Goal: Transaction & Acquisition: Share content

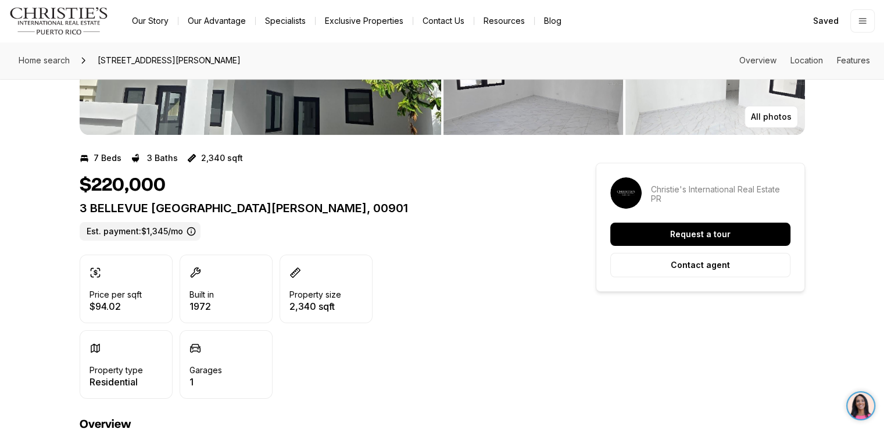
scroll to position [186, 0]
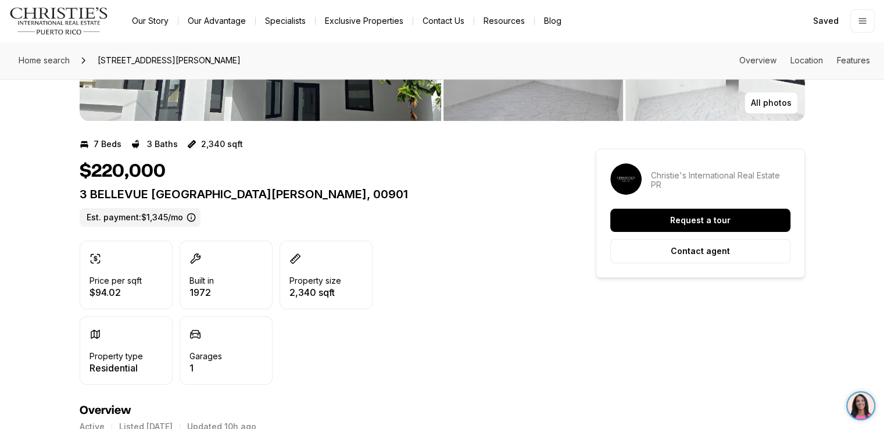
drag, startPoint x: 0, startPoint y: 0, endPoint x: 888, endPoint y: 83, distance: 892.3
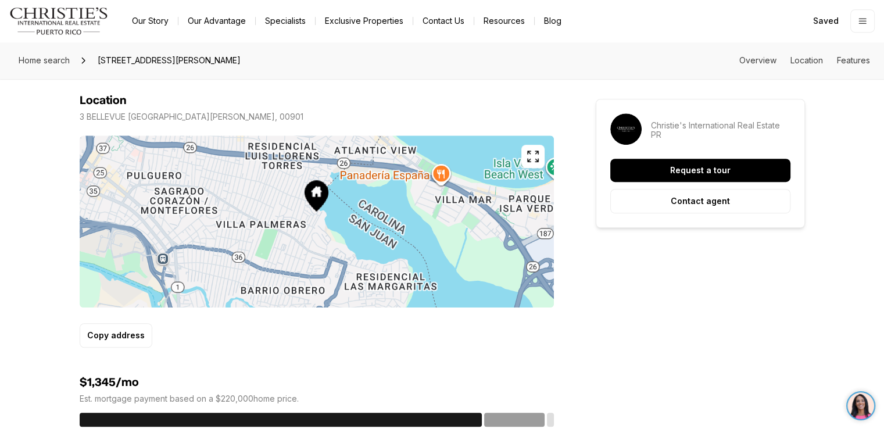
scroll to position [677, 0]
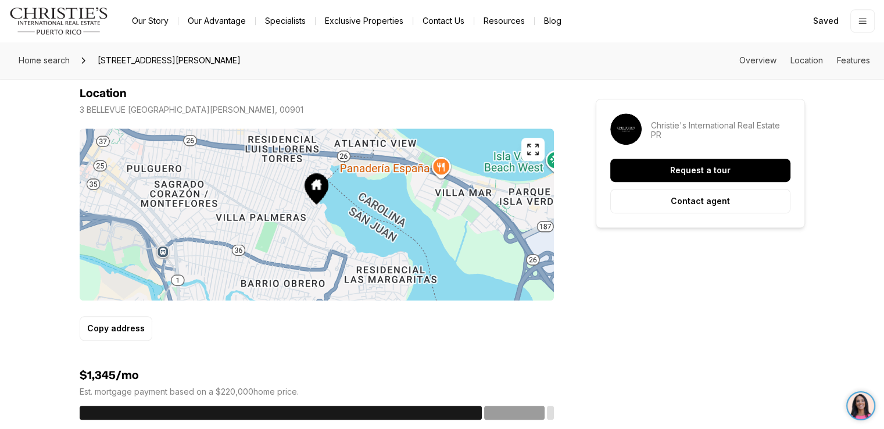
click at [533, 145] on icon "button" at bounding box center [533, 149] width 14 height 14
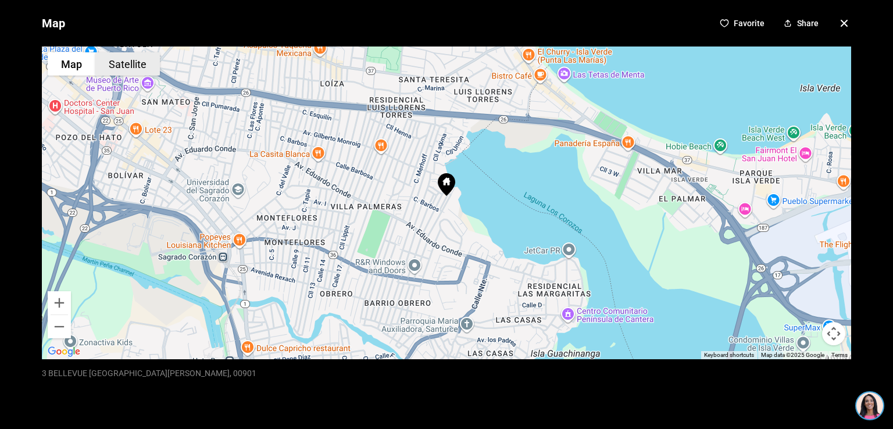
click at [135, 63] on button "Satellite" at bounding box center [127, 63] width 65 height 23
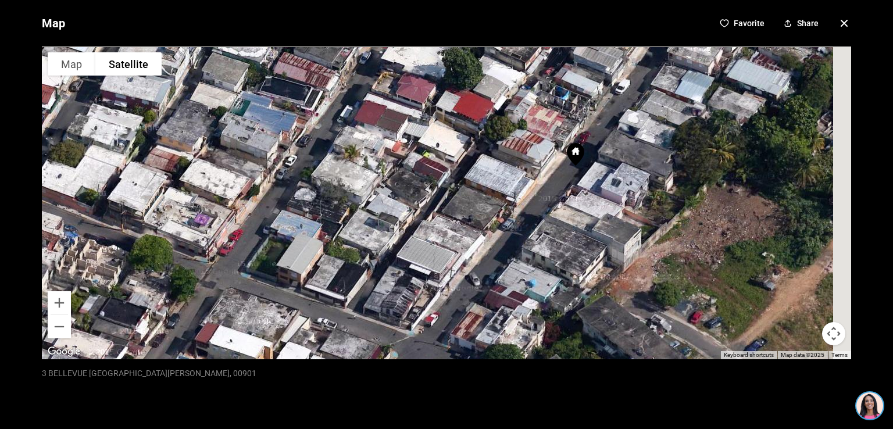
drag, startPoint x: 644, startPoint y: 115, endPoint x: 481, endPoint y: 238, distance: 204.1
click at [481, 238] on div at bounding box center [446, 203] width 809 height 313
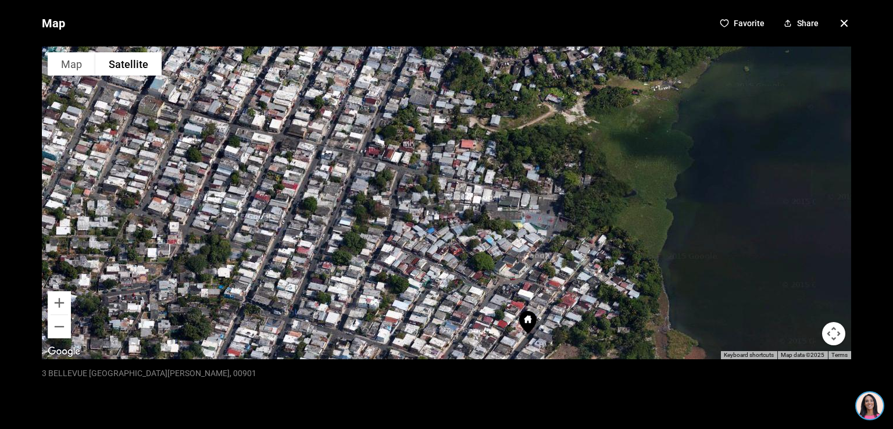
drag, startPoint x: 733, startPoint y: 104, endPoint x: 584, endPoint y: 301, distance: 246.2
click at [584, 301] on div at bounding box center [446, 203] width 809 height 313
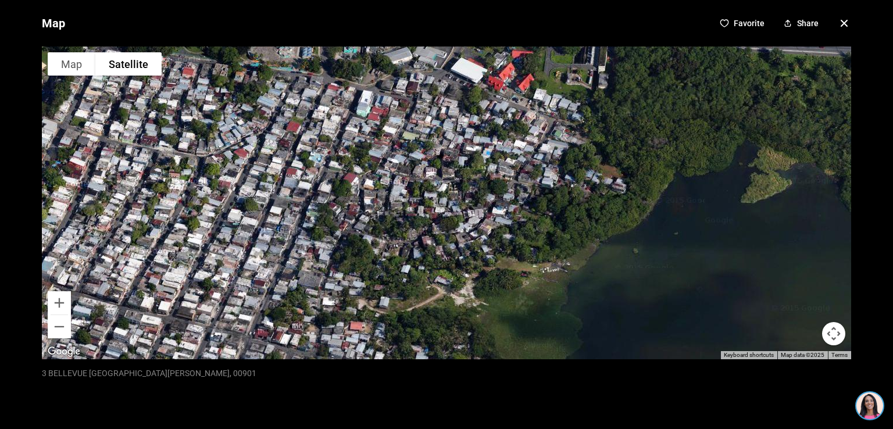
drag, startPoint x: 658, startPoint y: 126, endPoint x: 435, endPoint y: 297, distance: 281.6
click at [435, 297] on div at bounding box center [446, 203] width 809 height 313
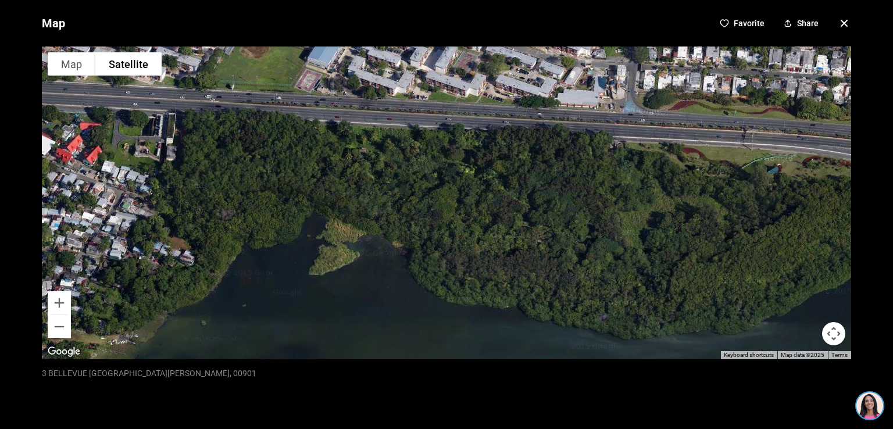
drag, startPoint x: 620, startPoint y: 197, endPoint x: 305, endPoint y: 287, distance: 327.4
click at [305, 287] on div at bounding box center [446, 203] width 809 height 313
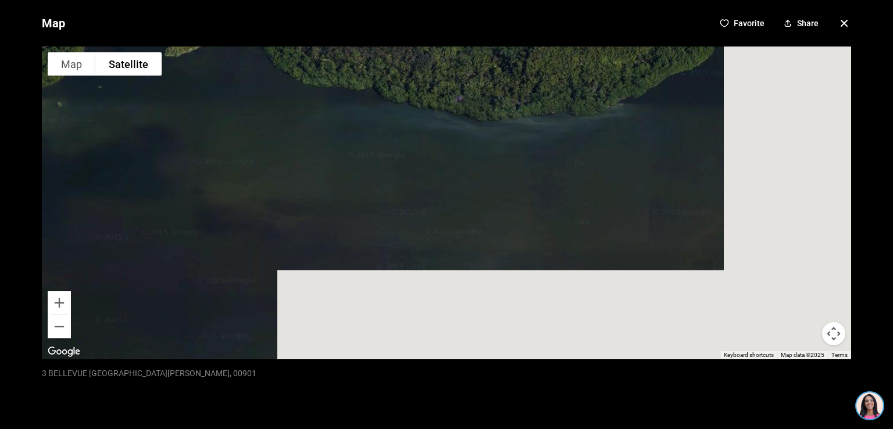
drag, startPoint x: 586, startPoint y: 272, endPoint x: 435, endPoint y: 42, distance: 275.0
click at [435, 42] on div "Map Favorite Share To navigate the map with touch gestures double-tap and hold …" at bounding box center [446, 214] width 893 height 429
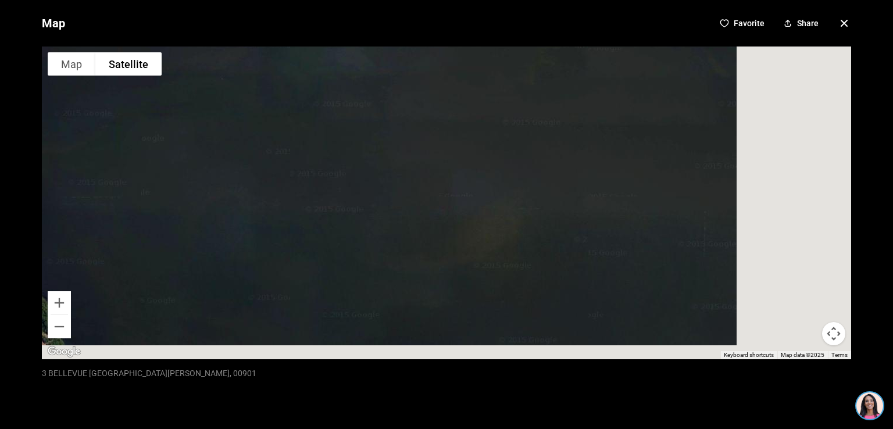
drag, startPoint x: 617, startPoint y: 233, endPoint x: 485, endPoint y: 12, distance: 256.9
click at [485, 12] on div "Map Favorite Share To navigate the map with touch gestures double-tap and hold …" at bounding box center [446, 214] width 893 height 429
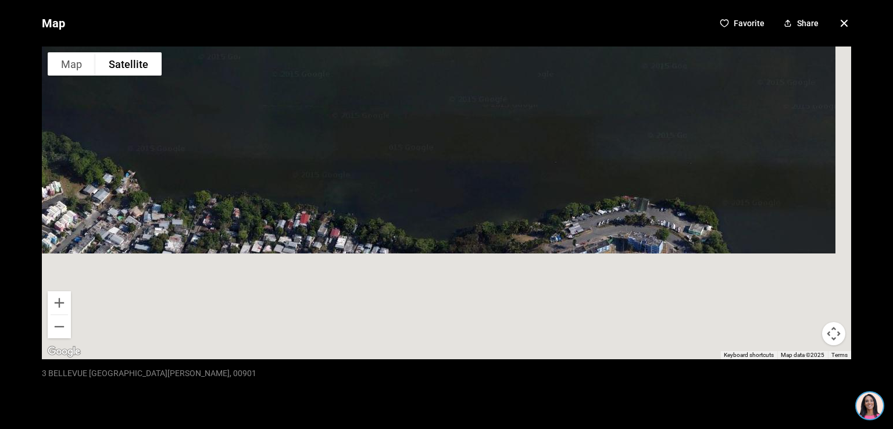
drag, startPoint x: 588, startPoint y: 250, endPoint x: 537, endPoint y: -16, distance: 270.6
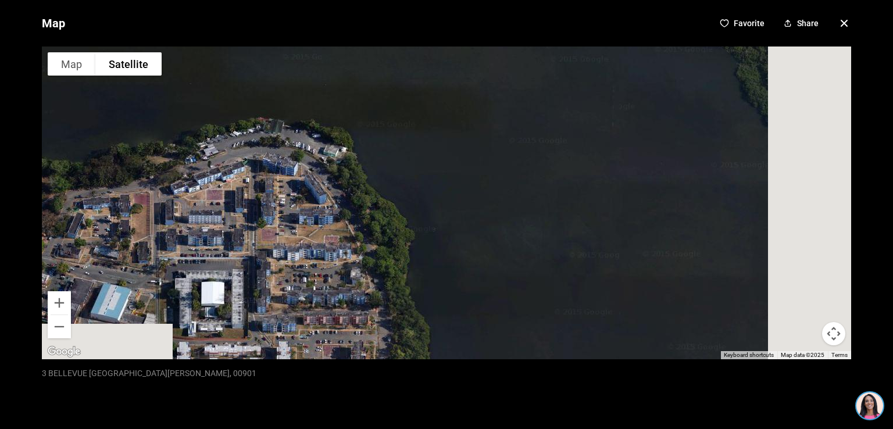
drag, startPoint x: 631, startPoint y: 137, endPoint x: 263, endPoint y: 70, distance: 374.1
click at [263, 70] on div at bounding box center [446, 203] width 809 height 313
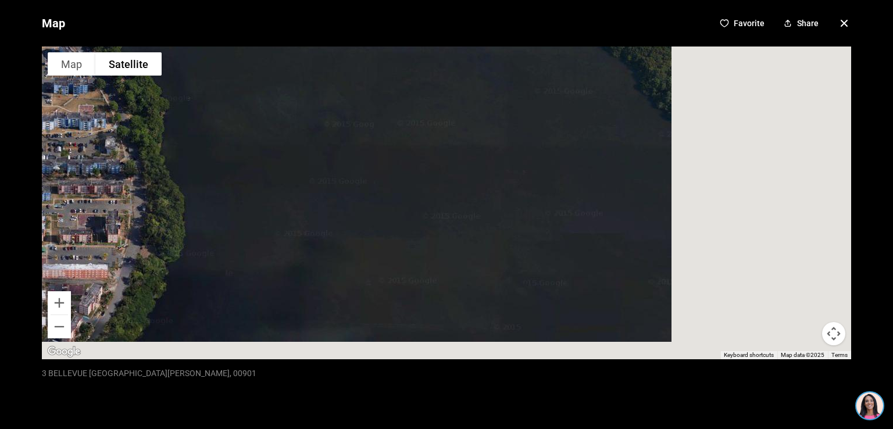
drag, startPoint x: 555, startPoint y: 202, endPoint x: 257, endPoint y: 40, distance: 339.0
click at [257, 40] on div "Map Favorite Share To navigate the map with touch gestures double-tap and hold …" at bounding box center [446, 214] width 893 height 429
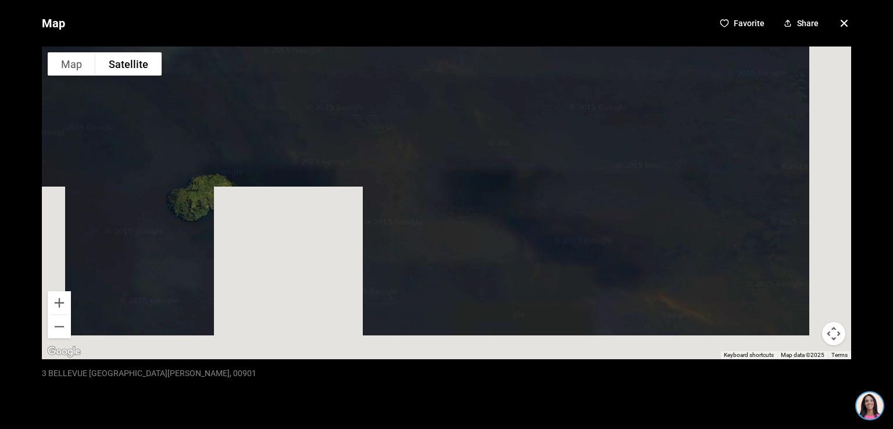
drag, startPoint x: 656, startPoint y: 225, endPoint x: 548, endPoint y: -51, distance: 296.1
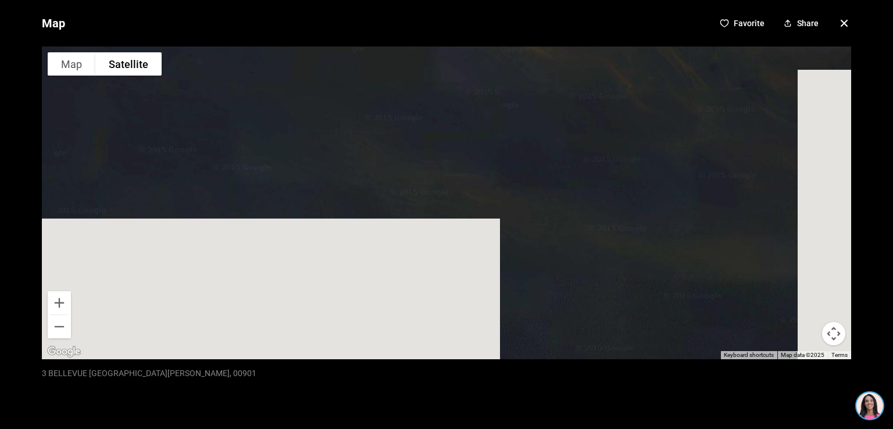
drag, startPoint x: 669, startPoint y: 272, endPoint x: 505, endPoint y: 3, distance: 314.5
click at [505, 3] on div "Map Favorite Share To navigate the map with touch gestures double-tap and hold …" at bounding box center [446, 214] width 893 height 429
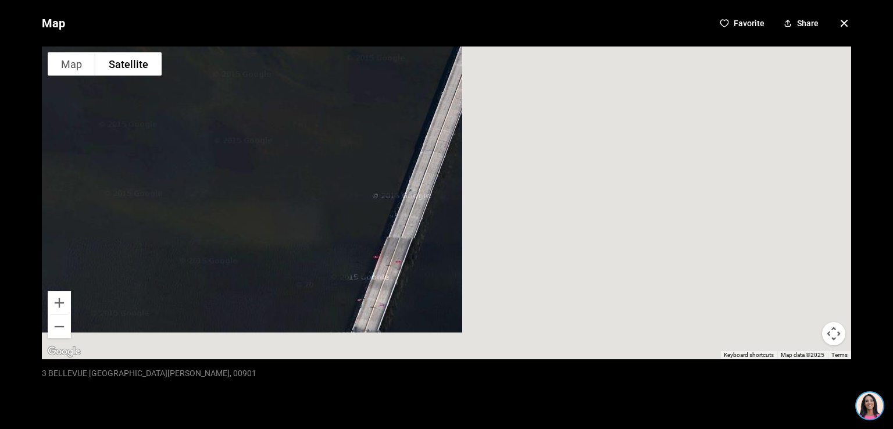
drag, startPoint x: 752, startPoint y: 208, endPoint x: 259, endPoint y: 175, distance: 494.1
click at [259, 175] on div at bounding box center [446, 203] width 809 height 313
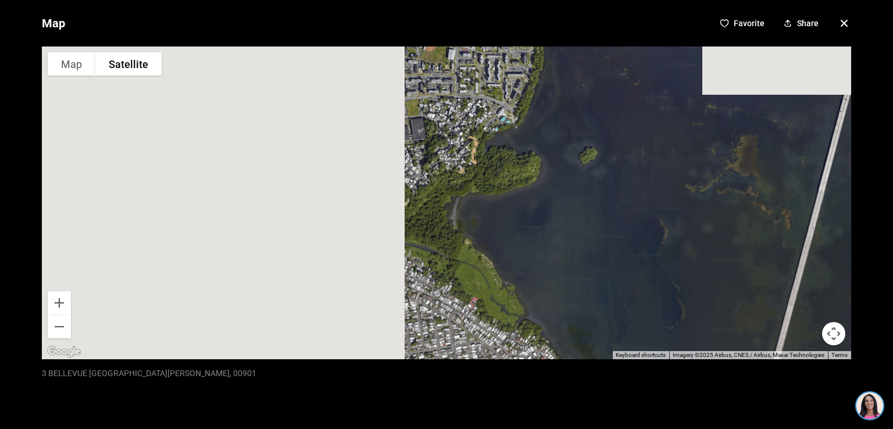
drag, startPoint x: 190, startPoint y: 149, endPoint x: 699, endPoint y: 234, distance: 516.4
click at [699, 234] on div at bounding box center [446, 203] width 809 height 313
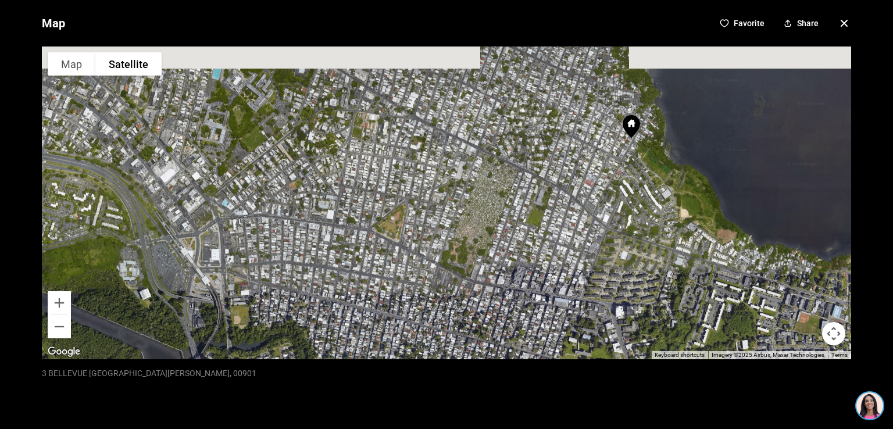
drag, startPoint x: 444, startPoint y: 139, endPoint x: 567, endPoint y: 317, distance: 216.5
click at [567, 317] on div at bounding box center [446, 203] width 809 height 313
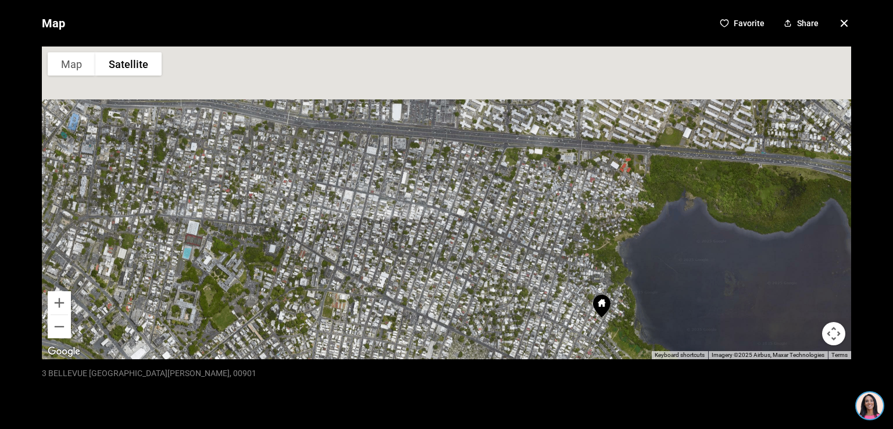
drag, startPoint x: 560, startPoint y: 173, endPoint x: 530, endPoint y: 360, distance: 190.1
click at [530, 360] on div "Map Favorite Share To navigate the map with touch gestures double-tap and hold …" at bounding box center [446, 214] width 893 height 429
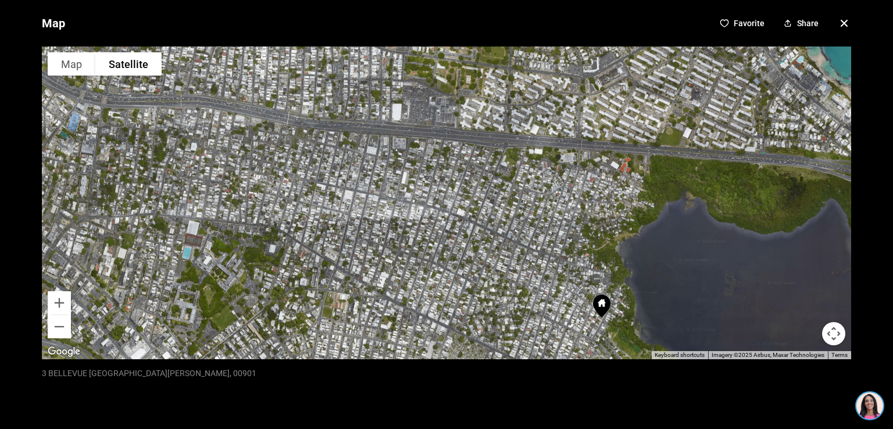
click at [841, 24] on icon "button" at bounding box center [844, 23] width 6 height 6
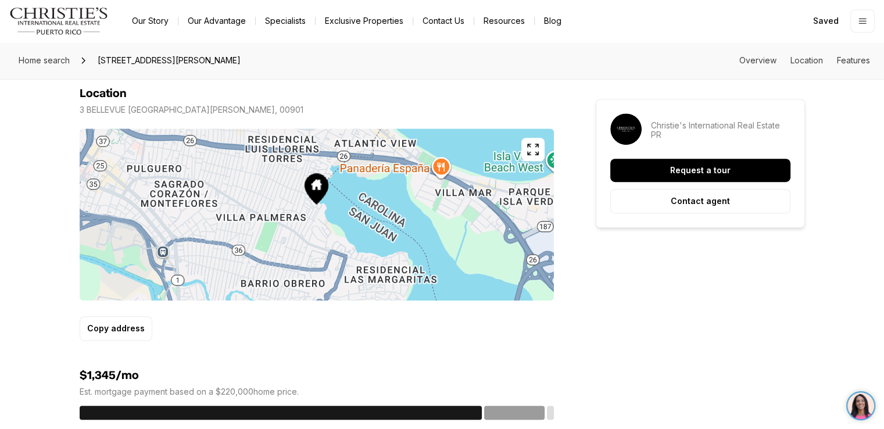
click at [532, 150] on icon "button" at bounding box center [533, 149] width 14 height 14
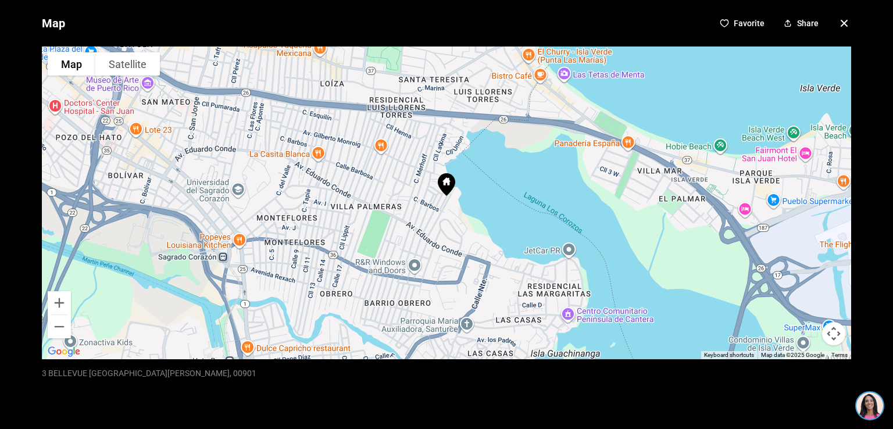
click at [797, 24] on p "Share" at bounding box center [808, 23] width 22 height 9
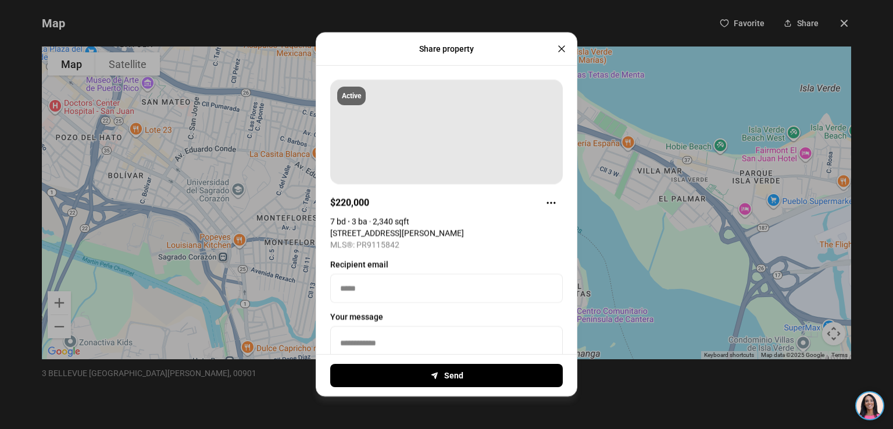
type textarea "**********"
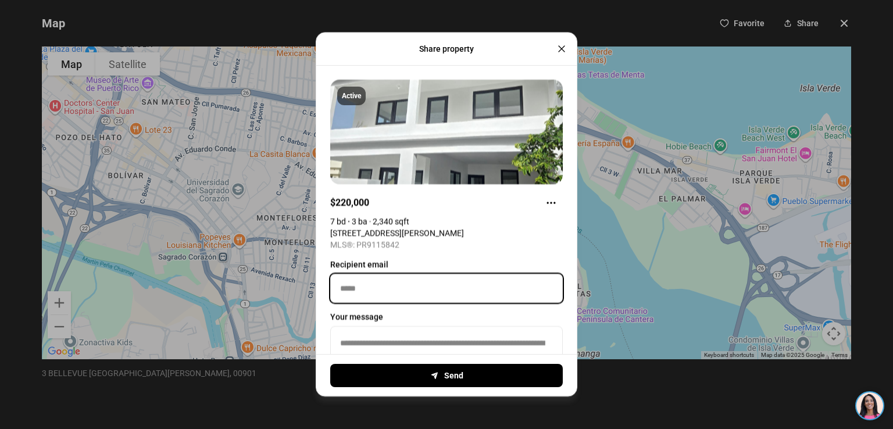
click at [389, 294] on input "Recipient email" at bounding box center [446, 288] width 217 height 14
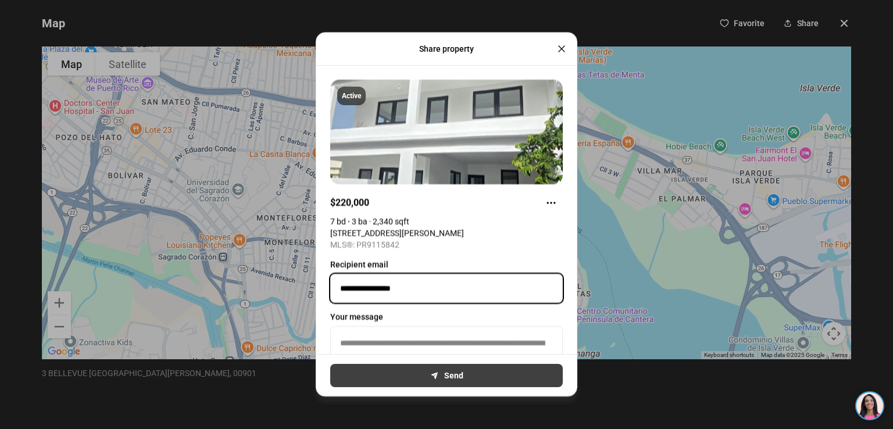
type input "**********"
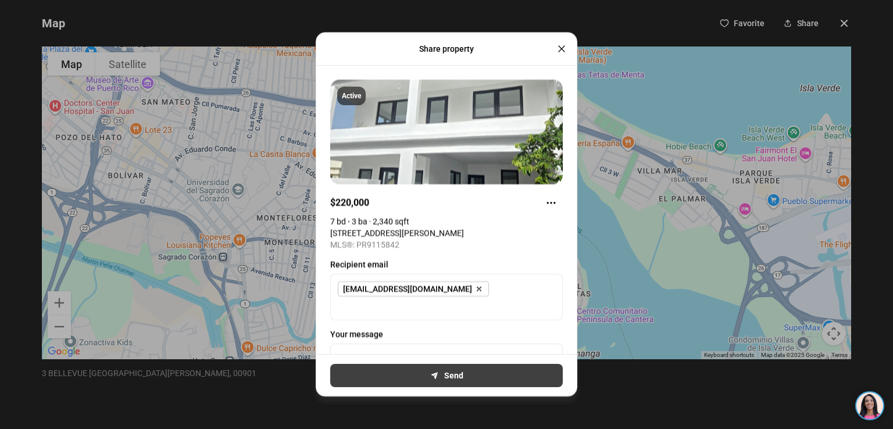
click at [446, 374] on button "Send" at bounding box center [446, 375] width 233 height 23
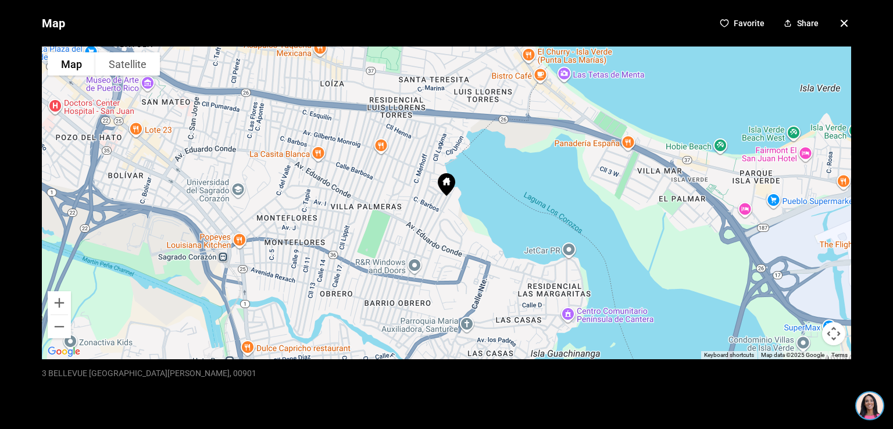
click at [841, 22] on icon "button" at bounding box center [844, 23] width 6 height 6
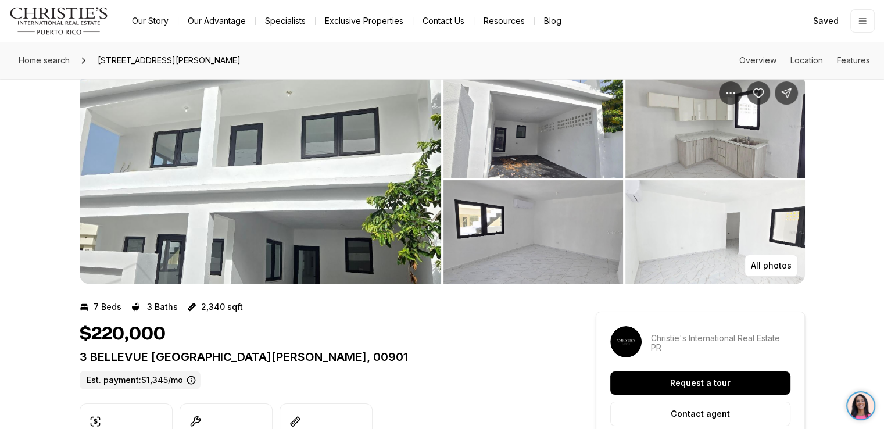
scroll to position [0, 0]
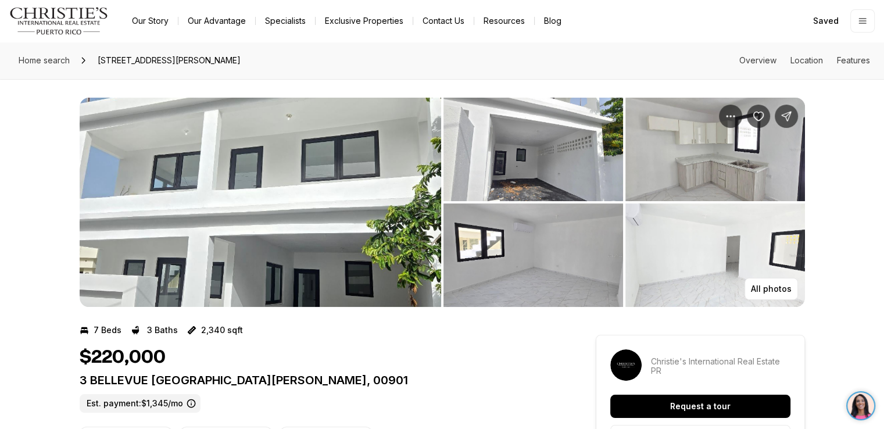
click at [329, 175] on img "View image gallery" at bounding box center [261, 202] width 362 height 209
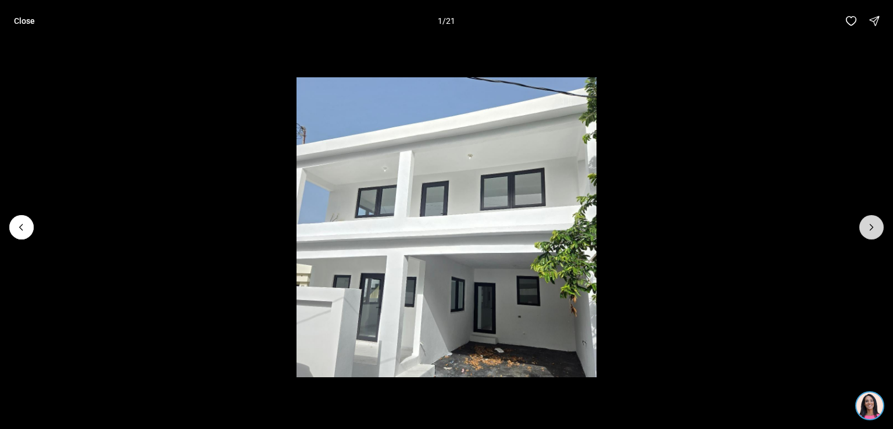
click at [872, 226] on icon "Next slide" at bounding box center [872, 228] width 12 height 12
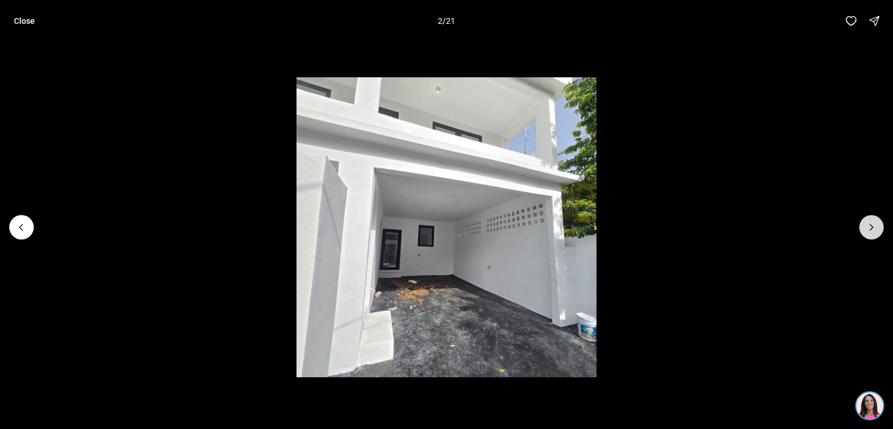
click at [872, 226] on icon "Next slide" at bounding box center [872, 228] width 12 height 12
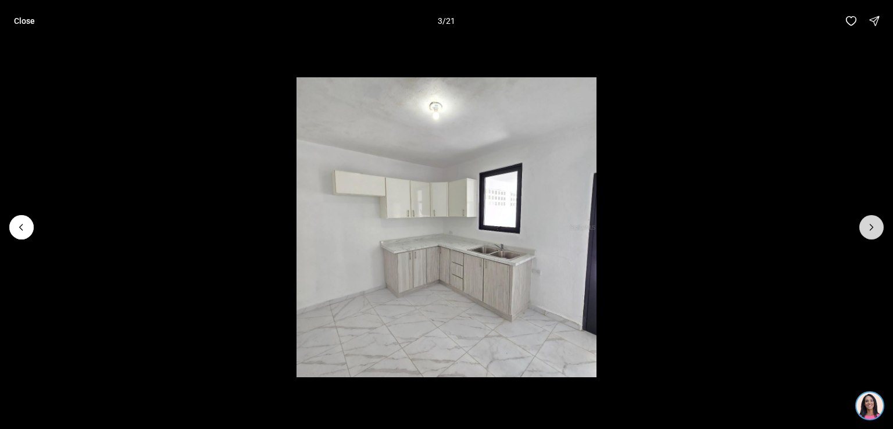
click at [872, 226] on icon "Next slide" at bounding box center [872, 228] width 12 height 12
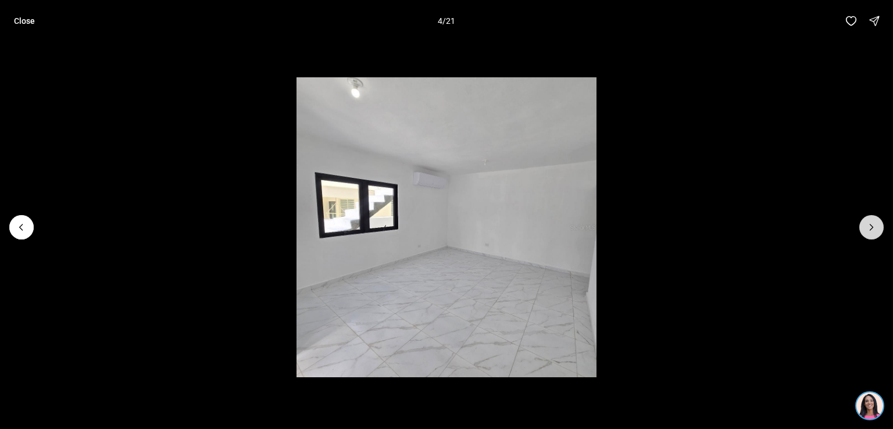
click at [872, 226] on icon "Next slide" at bounding box center [872, 228] width 12 height 12
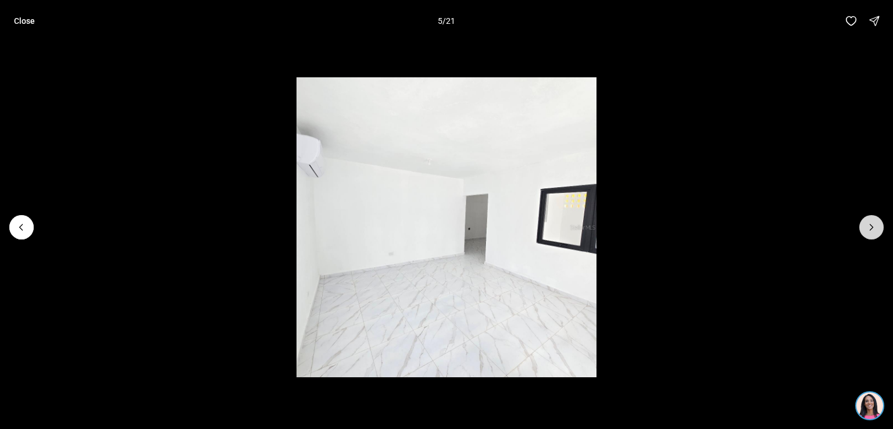
click at [872, 226] on icon "Next slide" at bounding box center [872, 228] width 12 height 12
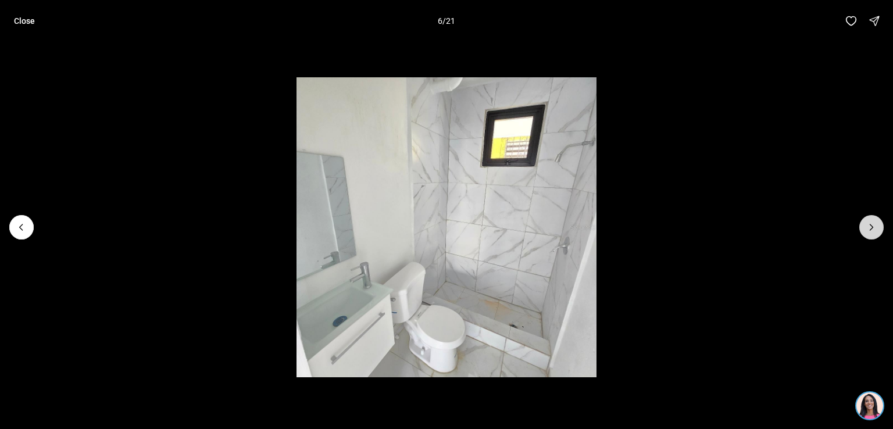
click at [872, 226] on icon "Next slide" at bounding box center [872, 228] width 12 height 12
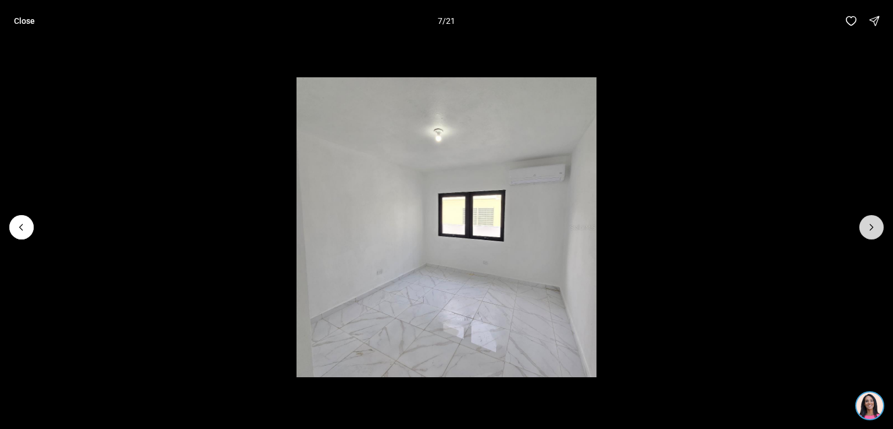
click at [872, 226] on icon "Next slide" at bounding box center [872, 228] width 12 height 12
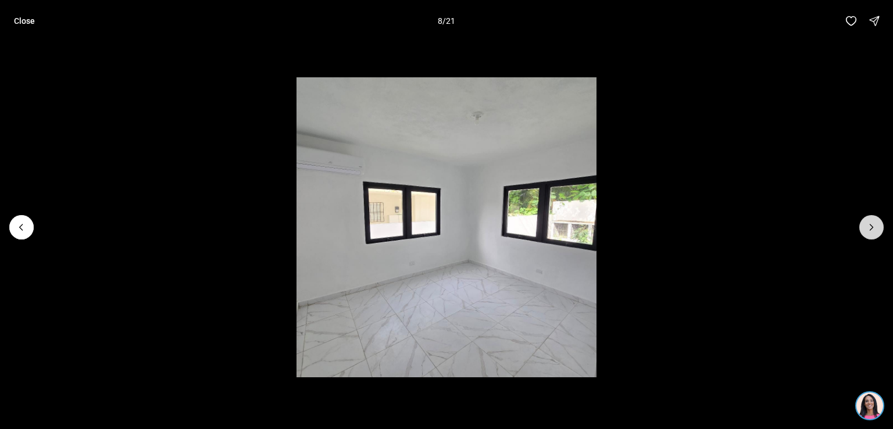
click at [872, 226] on icon "Next slide" at bounding box center [872, 228] width 12 height 12
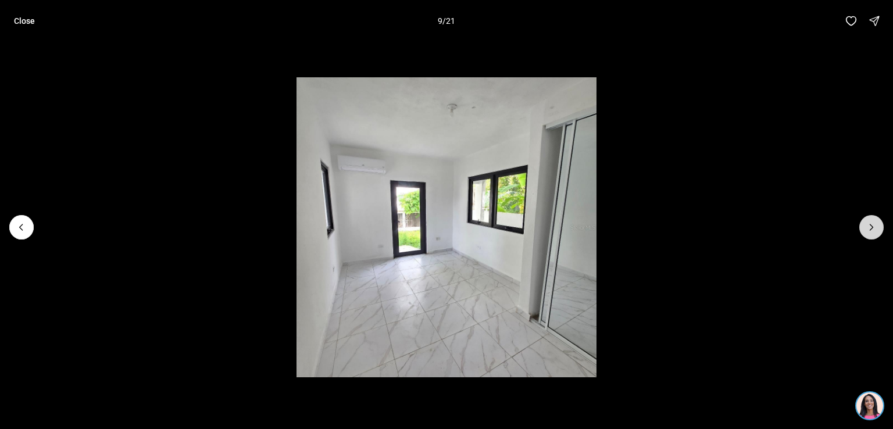
click at [872, 226] on icon "Next slide" at bounding box center [872, 228] width 12 height 12
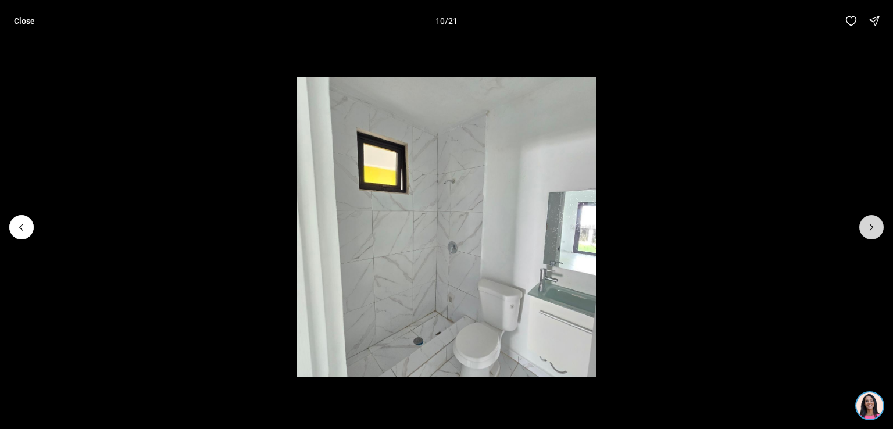
click at [872, 226] on icon "Next slide" at bounding box center [872, 228] width 12 height 12
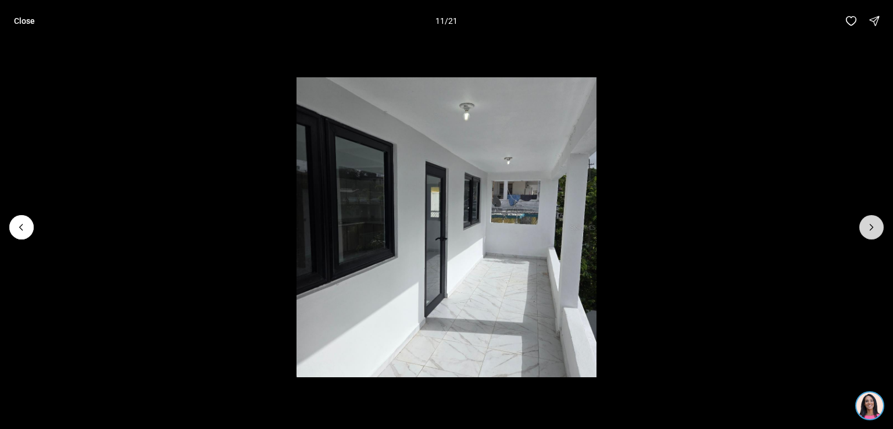
click at [872, 226] on icon "Next slide" at bounding box center [872, 228] width 12 height 12
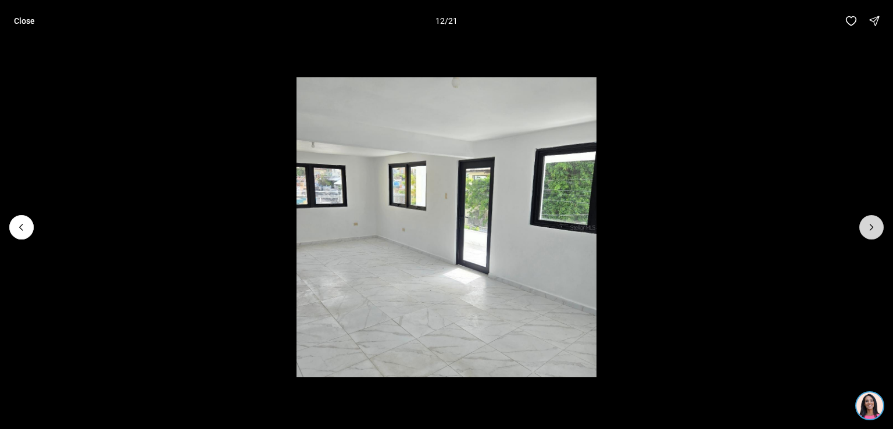
click at [872, 226] on icon "Next slide" at bounding box center [872, 228] width 12 height 12
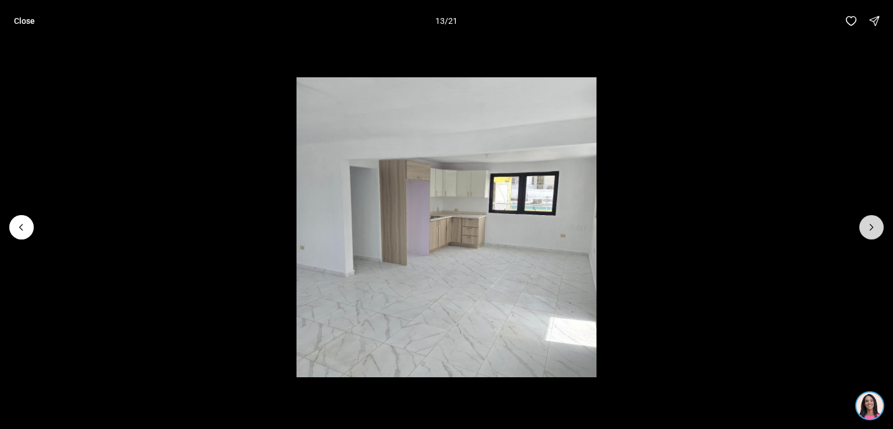
click at [872, 226] on icon "Next slide" at bounding box center [872, 228] width 12 height 12
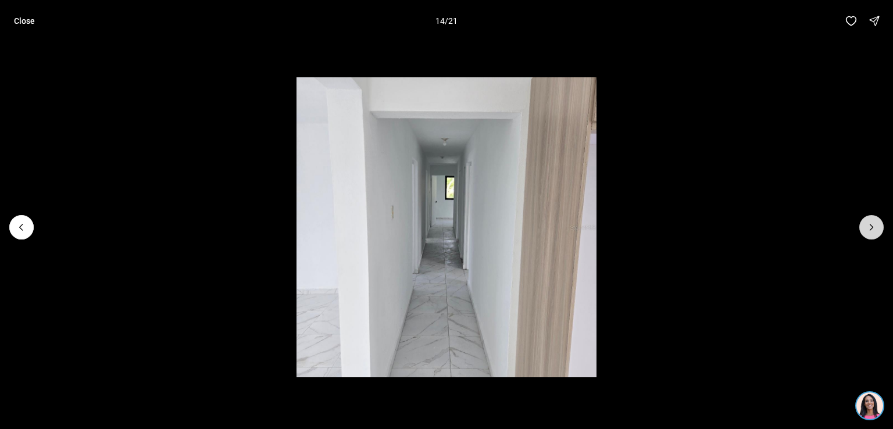
click at [872, 226] on icon "Next slide" at bounding box center [871, 227] width 3 height 6
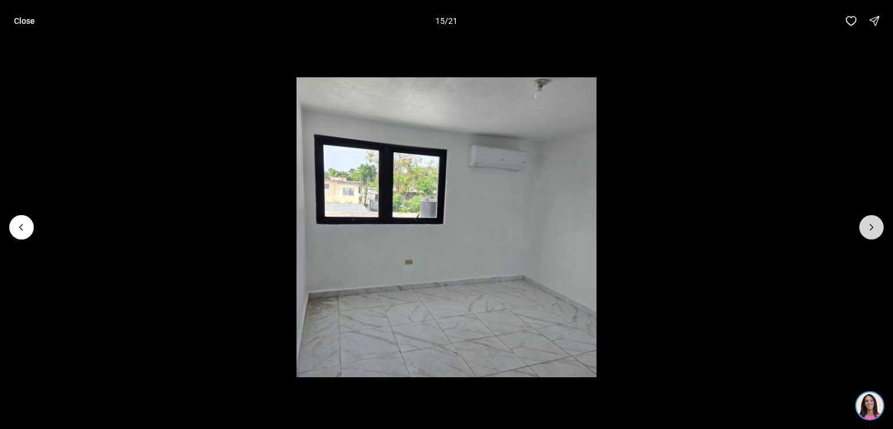
click at [872, 226] on icon "Next slide" at bounding box center [871, 227] width 3 height 6
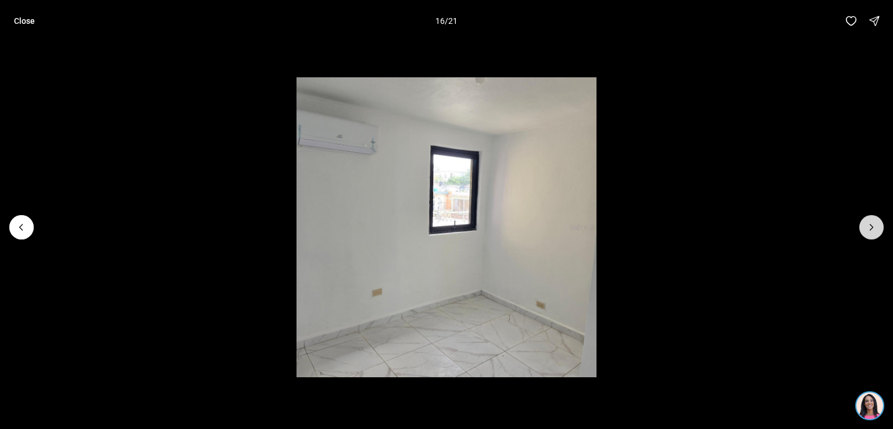
click at [872, 226] on icon "Next slide" at bounding box center [871, 227] width 3 height 6
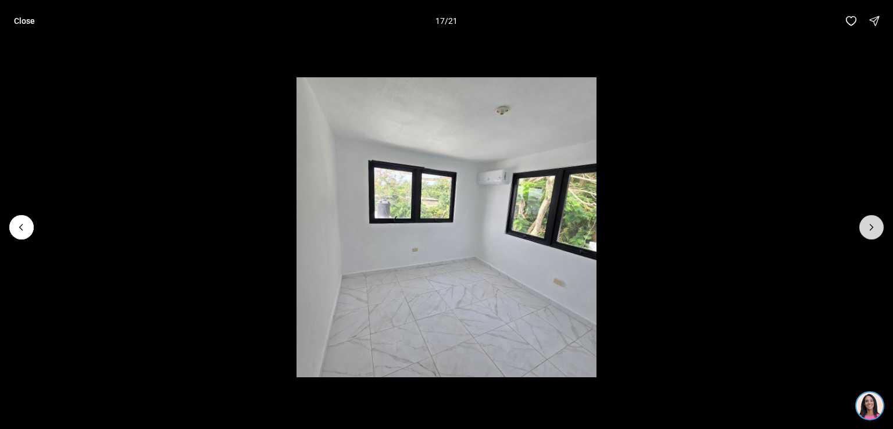
click at [872, 226] on icon "Next slide" at bounding box center [871, 227] width 3 height 6
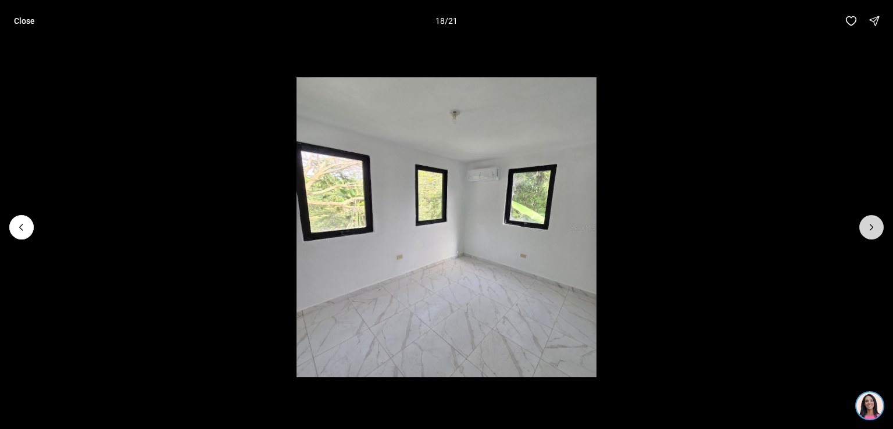
click at [872, 226] on icon "Next slide" at bounding box center [871, 227] width 3 height 6
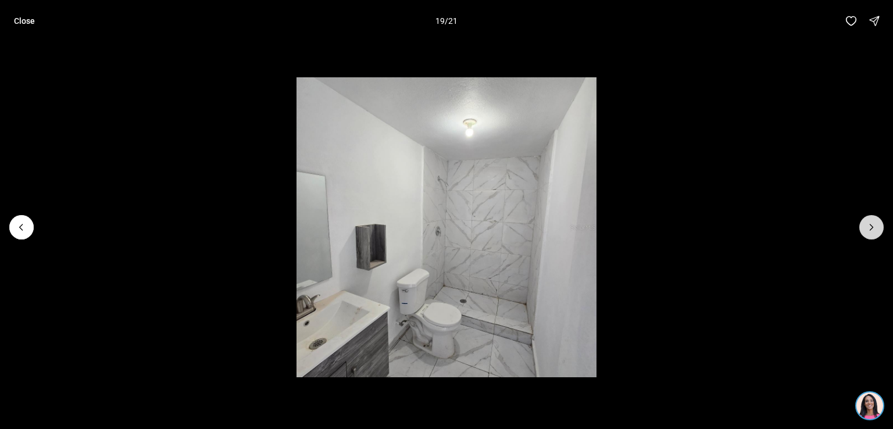
click at [872, 226] on icon "Next slide" at bounding box center [871, 227] width 3 height 6
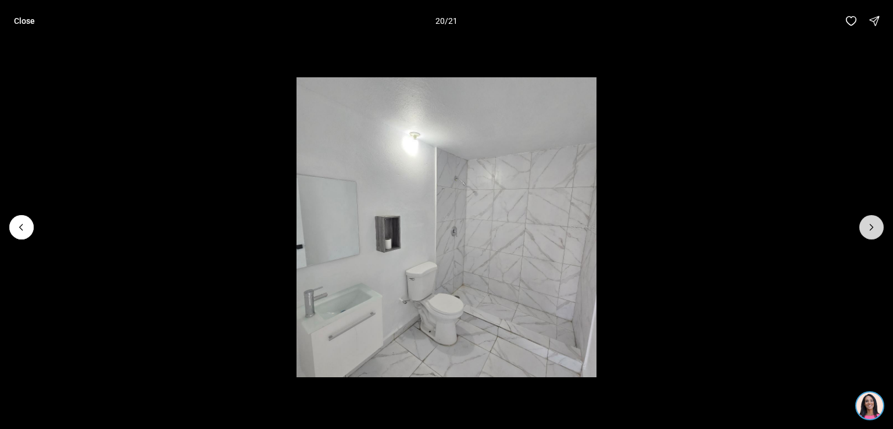
click at [872, 226] on icon "Next slide" at bounding box center [871, 227] width 3 height 6
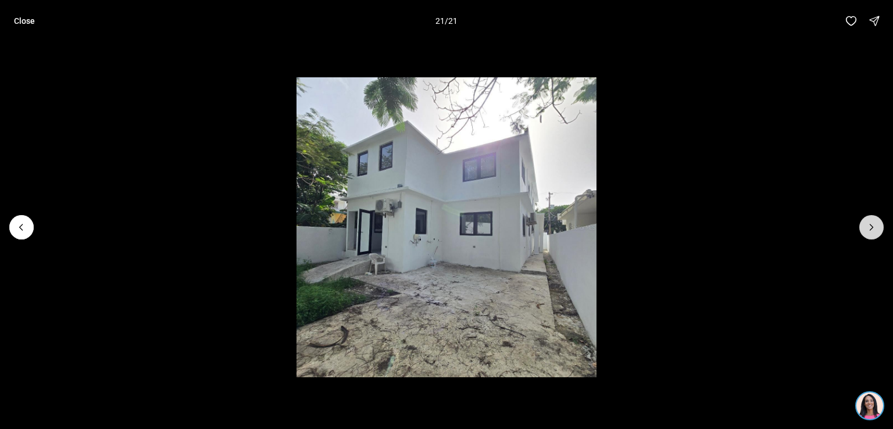
click at [872, 226] on div at bounding box center [871, 227] width 24 height 24
click at [21, 224] on icon "Previous slide" at bounding box center [22, 228] width 12 height 12
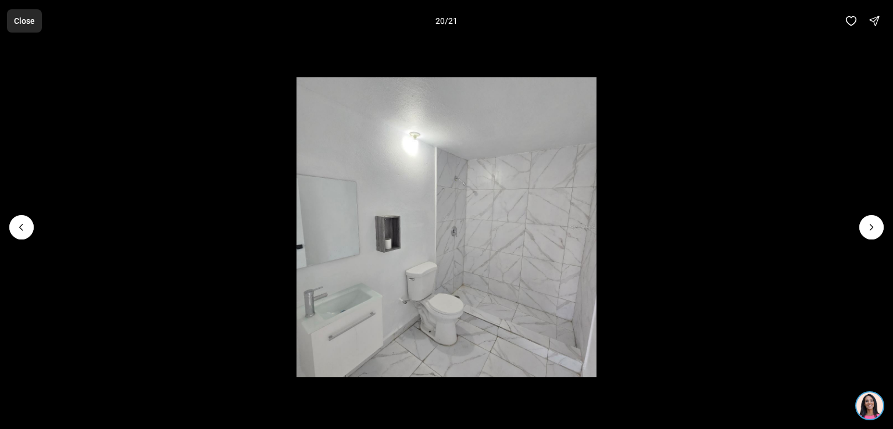
click at [26, 22] on p "Close" at bounding box center [24, 20] width 21 height 9
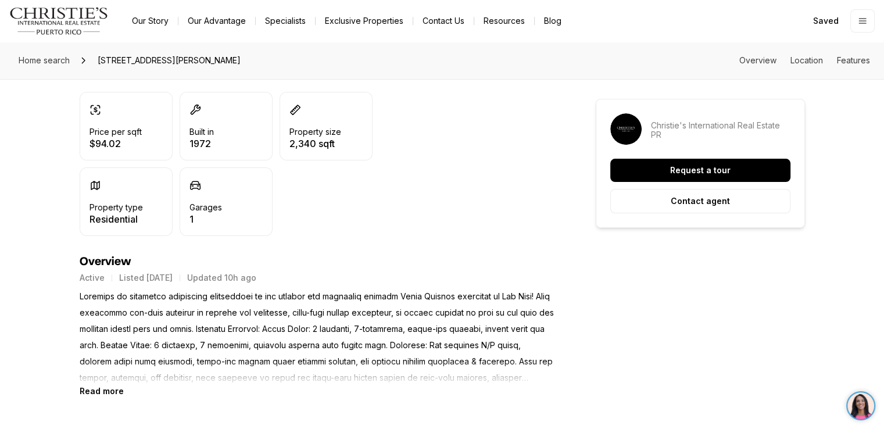
scroll to position [427, 0]
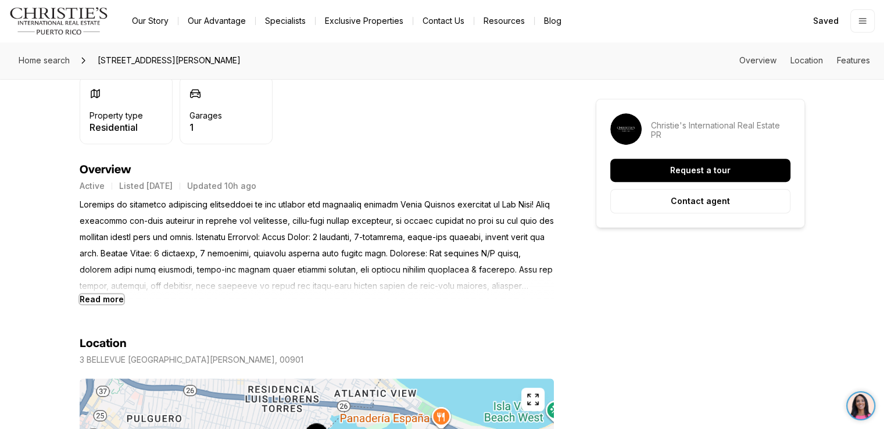
click at [106, 300] on b "Read more" at bounding box center [102, 299] width 44 height 10
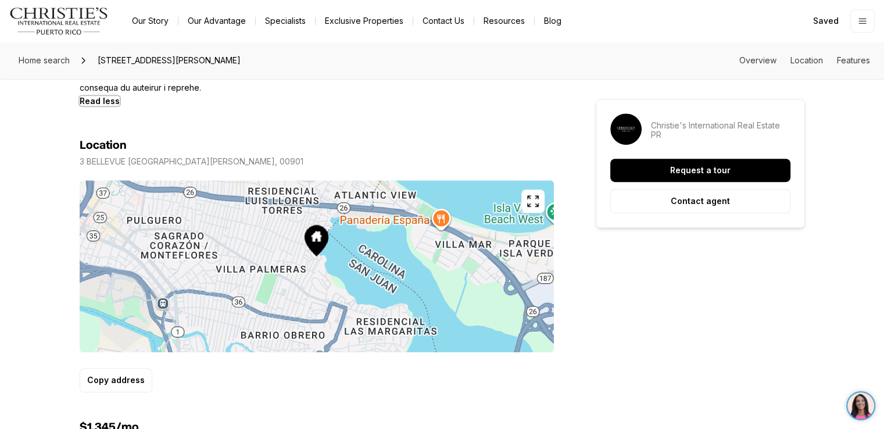
scroll to position [708, 0]
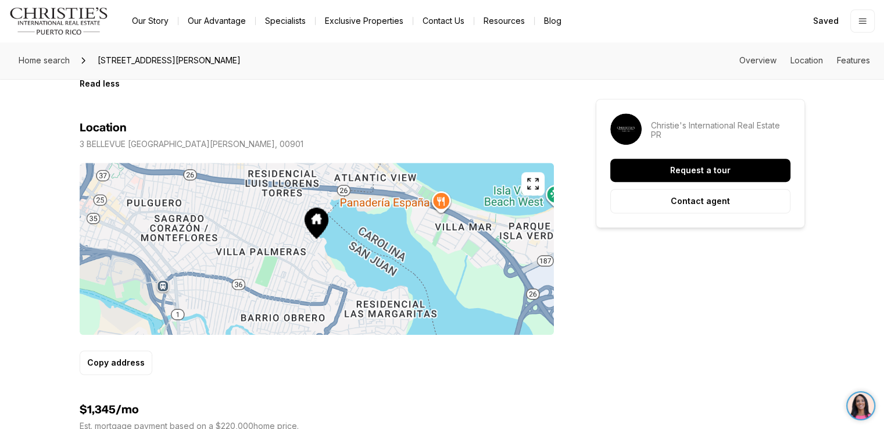
click at [532, 179] on icon "button" at bounding box center [533, 184] width 14 height 14
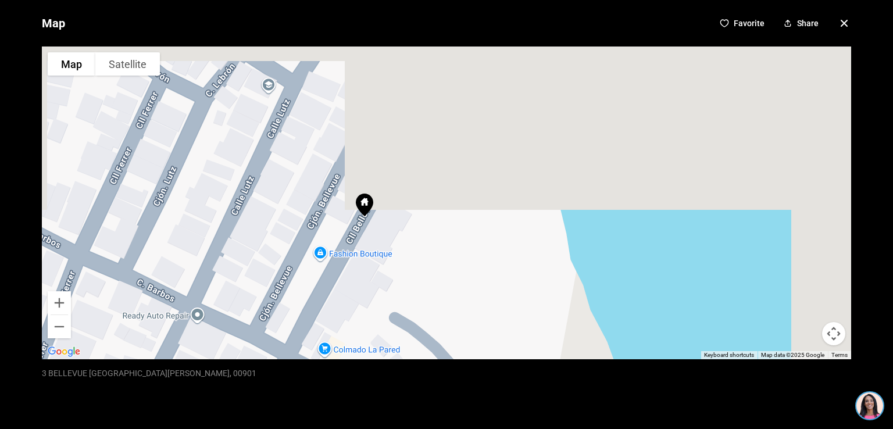
drag, startPoint x: 547, startPoint y: 127, endPoint x: 377, endPoint y: 432, distance: 349.6
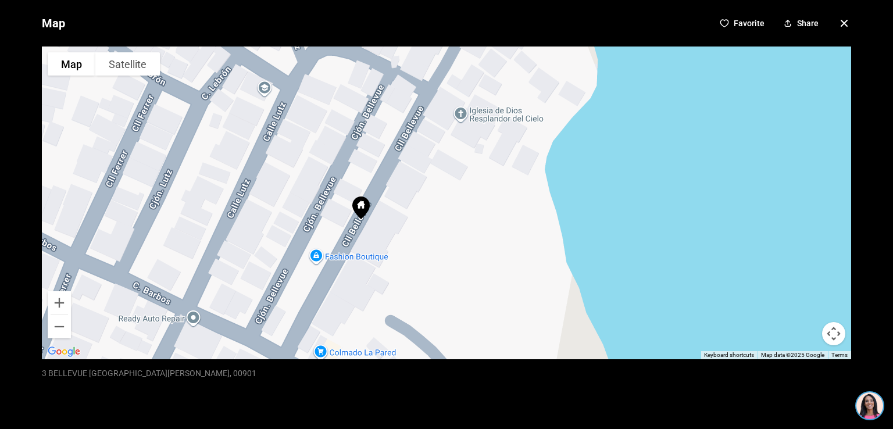
click at [498, 135] on div at bounding box center [446, 203] width 809 height 313
click at [838, 24] on icon "button" at bounding box center [844, 23] width 14 height 14
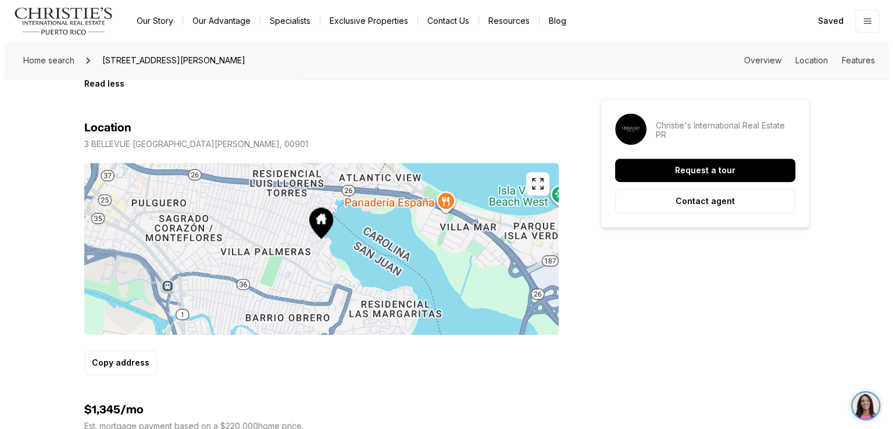
scroll to position [0, 0]
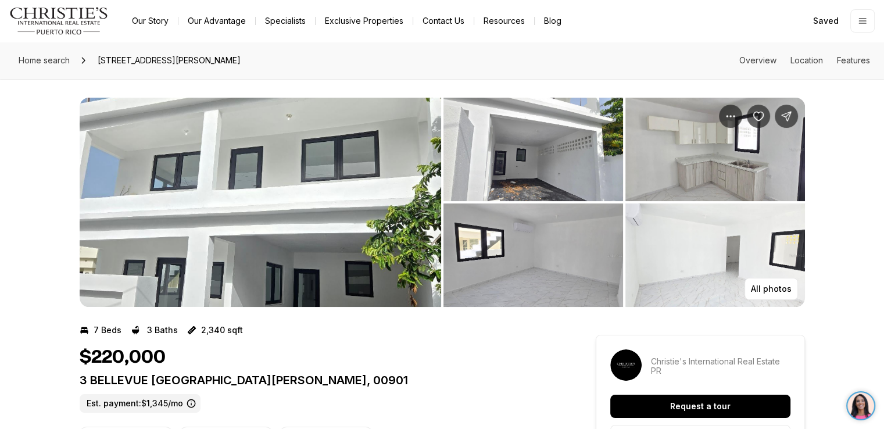
drag, startPoint x: 486, startPoint y: 153, endPoint x: 413, endPoint y: 229, distance: 104.5
click at [413, 229] on ul "Listing Photos" at bounding box center [443, 202] width 726 height 209
drag, startPoint x: 413, startPoint y: 229, endPoint x: 349, endPoint y: 270, distance: 76.4
click at [349, 270] on img "View image gallery" at bounding box center [261, 202] width 362 height 209
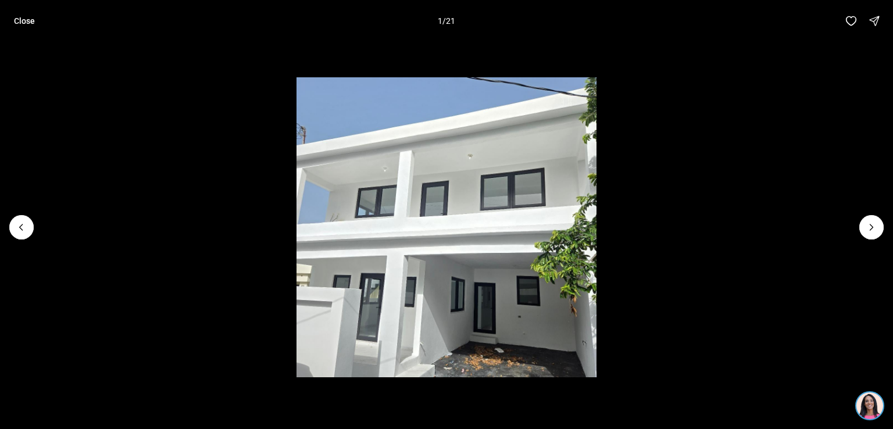
drag, startPoint x: 349, startPoint y: 270, endPoint x: 350, endPoint y: 241, distance: 29.7
click at [350, 241] on img "1 of 21" at bounding box center [447, 227] width 301 height 301
click at [869, 226] on icon "Next slide" at bounding box center [872, 228] width 12 height 12
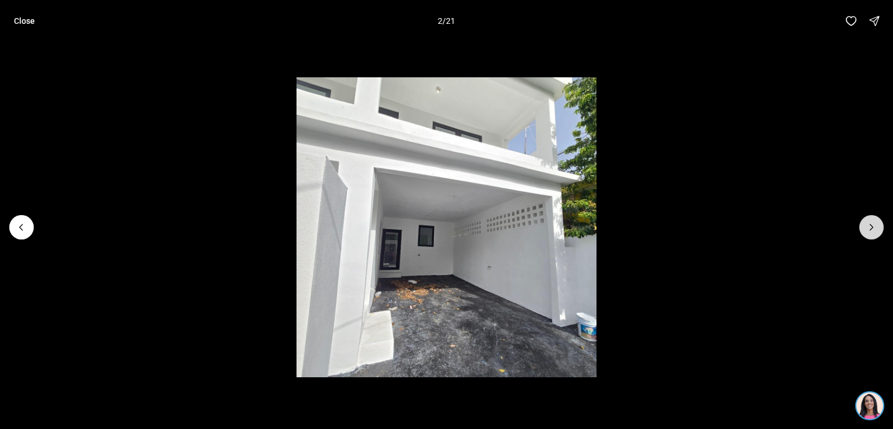
click at [869, 226] on icon "Next slide" at bounding box center [872, 228] width 12 height 12
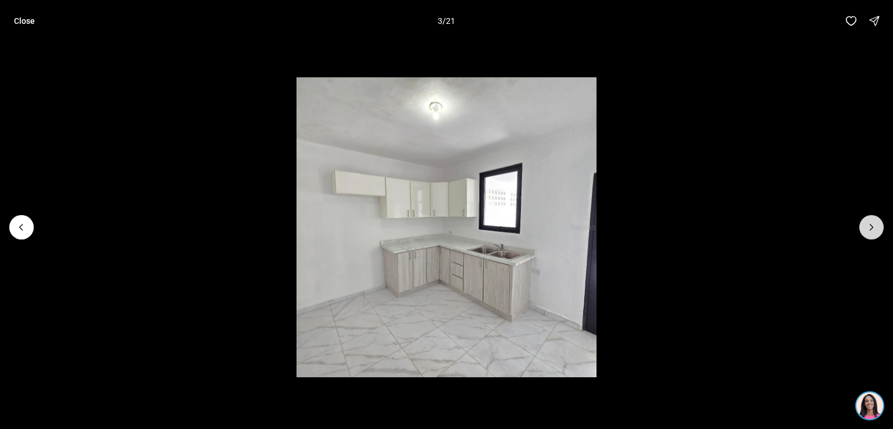
click at [869, 226] on icon "Next slide" at bounding box center [872, 228] width 12 height 12
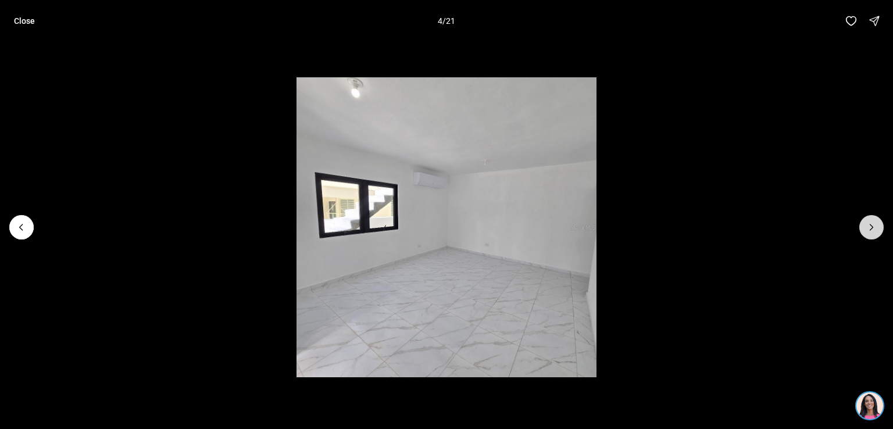
click at [869, 226] on icon "Next slide" at bounding box center [872, 228] width 12 height 12
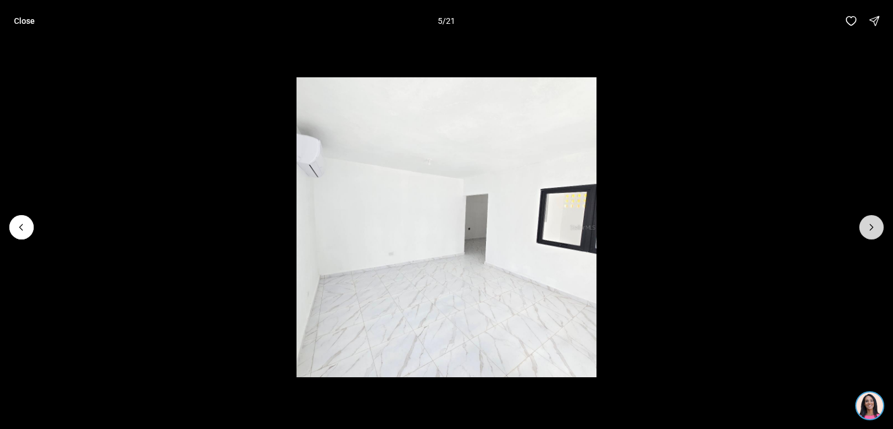
click at [869, 226] on icon "Next slide" at bounding box center [872, 228] width 12 height 12
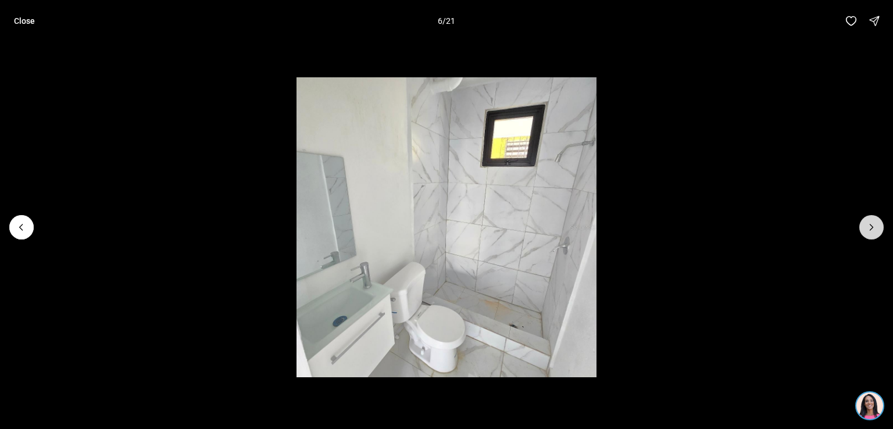
click at [869, 226] on icon "Next slide" at bounding box center [872, 228] width 12 height 12
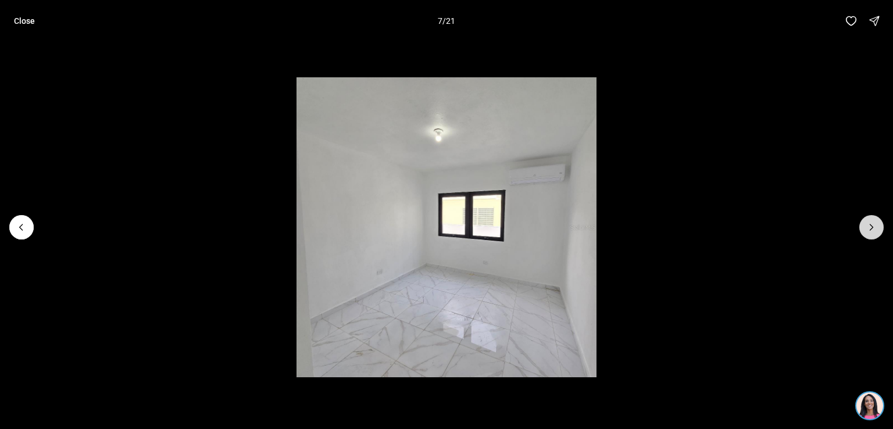
click at [869, 226] on icon "Next slide" at bounding box center [872, 228] width 12 height 12
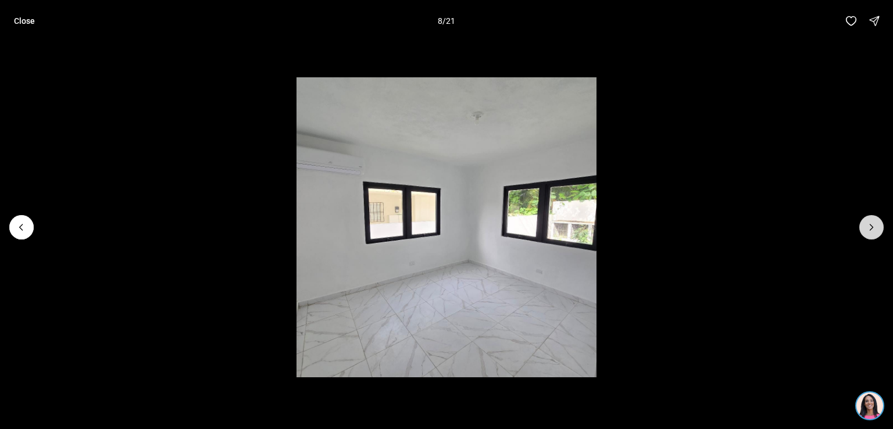
click at [869, 226] on icon "Next slide" at bounding box center [872, 228] width 12 height 12
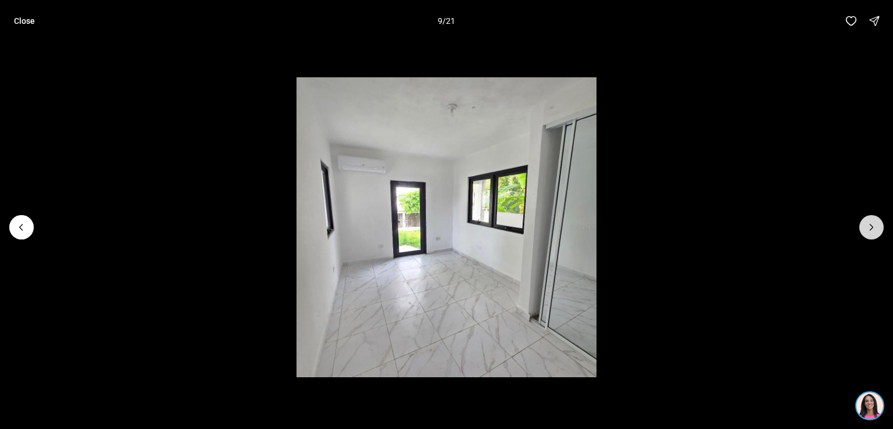
click at [869, 226] on icon "Next slide" at bounding box center [872, 228] width 12 height 12
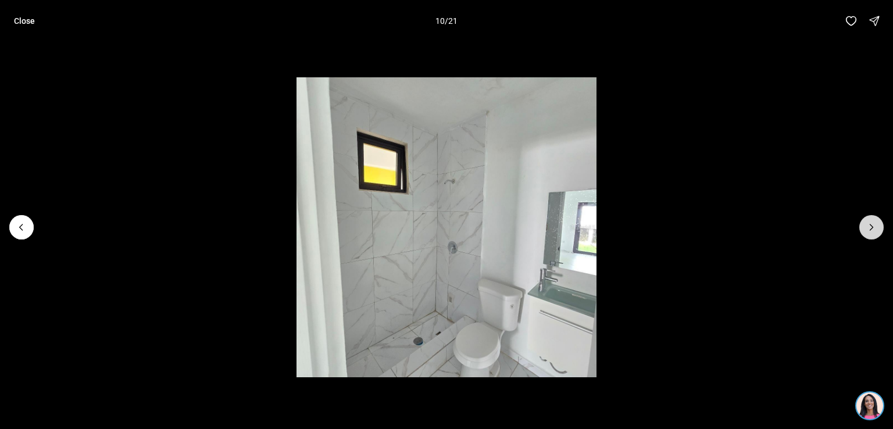
click at [869, 226] on icon "Next slide" at bounding box center [872, 228] width 12 height 12
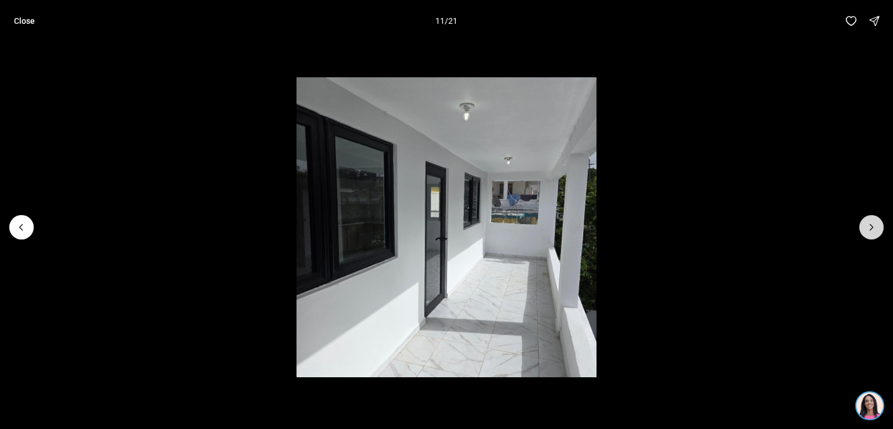
click at [869, 226] on icon "Next slide" at bounding box center [872, 228] width 12 height 12
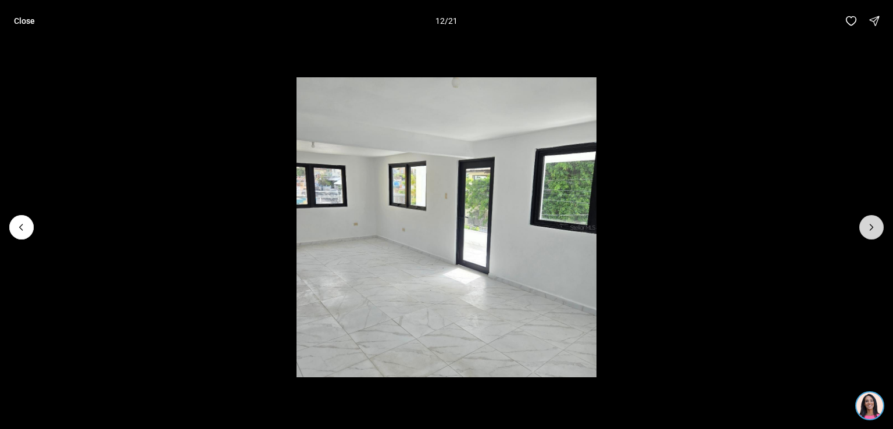
click at [869, 226] on icon "Next slide" at bounding box center [872, 228] width 12 height 12
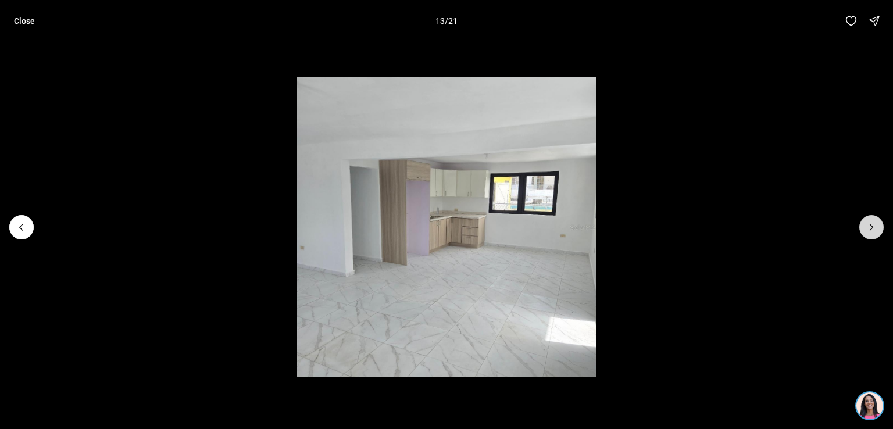
click at [869, 226] on icon "Next slide" at bounding box center [872, 228] width 12 height 12
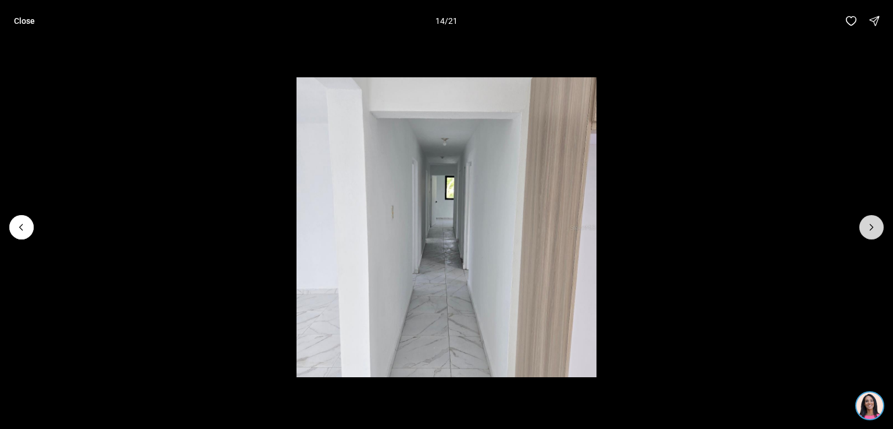
click at [869, 226] on icon "Next slide" at bounding box center [872, 228] width 12 height 12
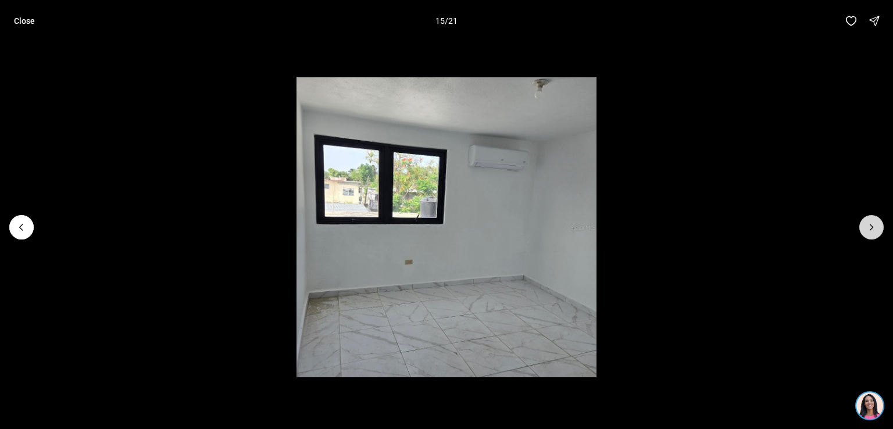
click at [869, 226] on icon "Next slide" at bounding box center [872, 228] width 12 height 12
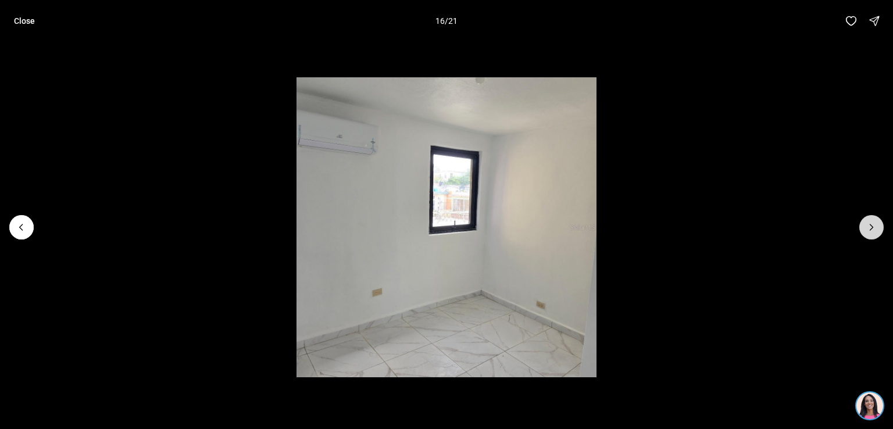
click at [869, 226] on icon "Next slide" at bounding box center [872, 228] width 12 height 12
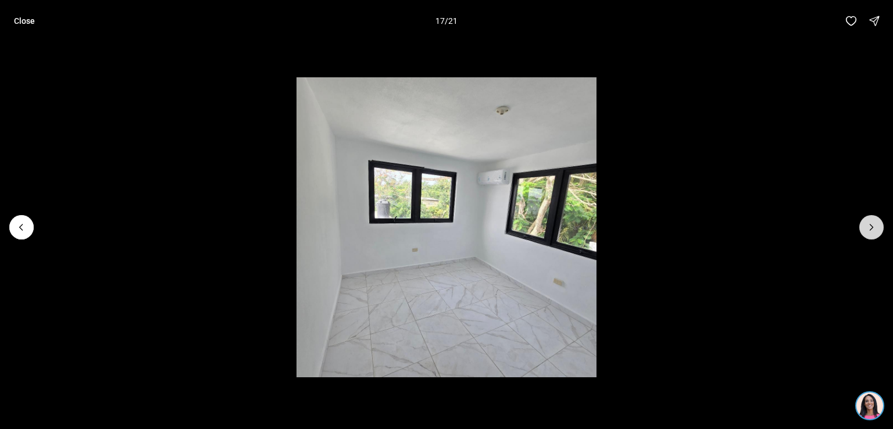
click at [869, 226] on icon "Next slide" at bounding box center [872, 228] width 12 height 12
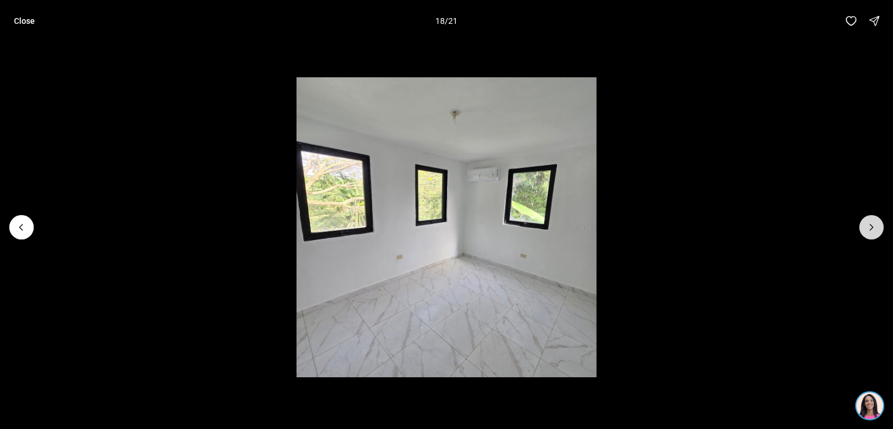
click at [869, 226] on icon "Next slide" at bounding box center [872, 228] width 12 height 12
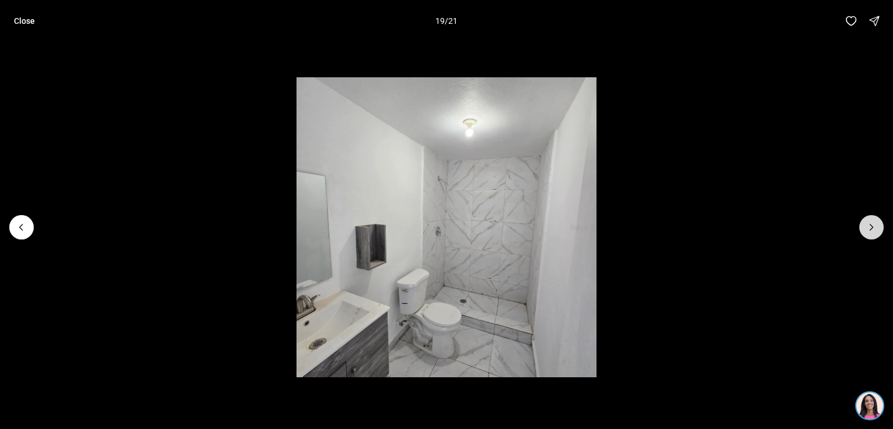
click at [869, 226] on icon "Next slide" at bounding box center [872, 228] width 12 height 12
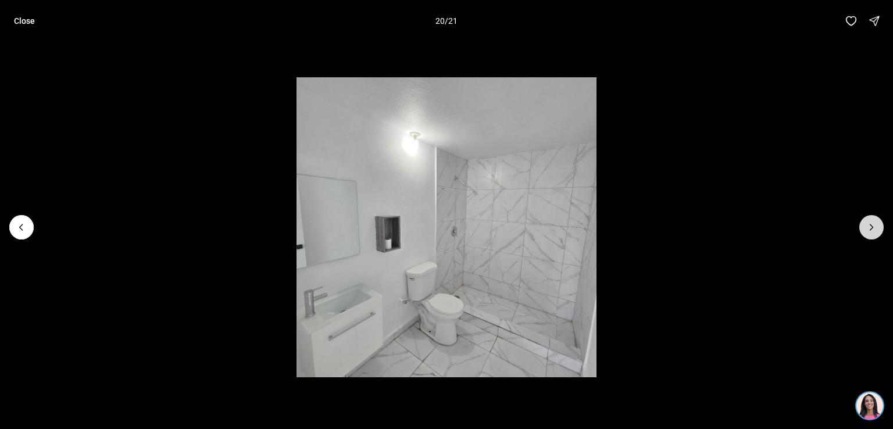
click at [869, 226] on icon "Next slide" at bounding box center [872, 228] width 12 height 12
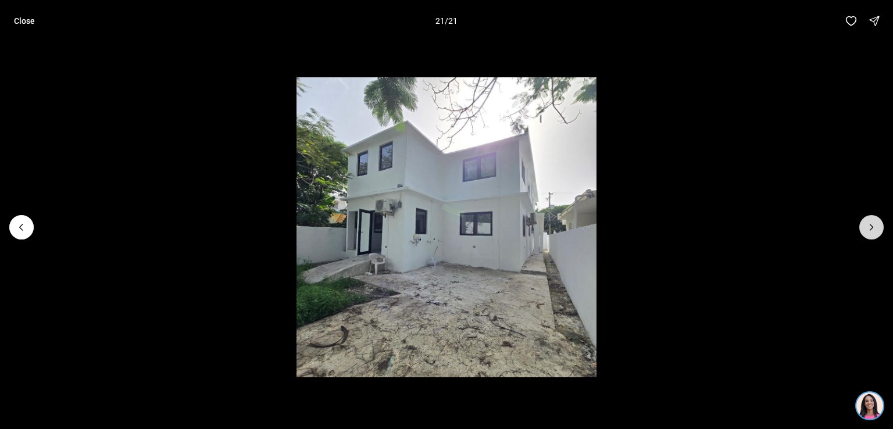
click at [869, 226] on div at bounding box center [871, 227] width 24 height 24
click at [21, 224] on icon "Previous slide" at bounding box center [22, 228] width 12 height 12
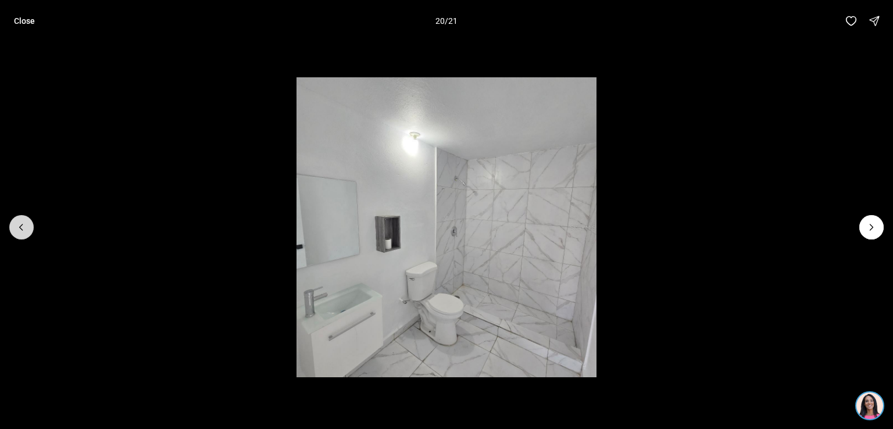
click at [21, 224] on icon "Previous slide" at bounding box center [22, 228] width 12 height 12
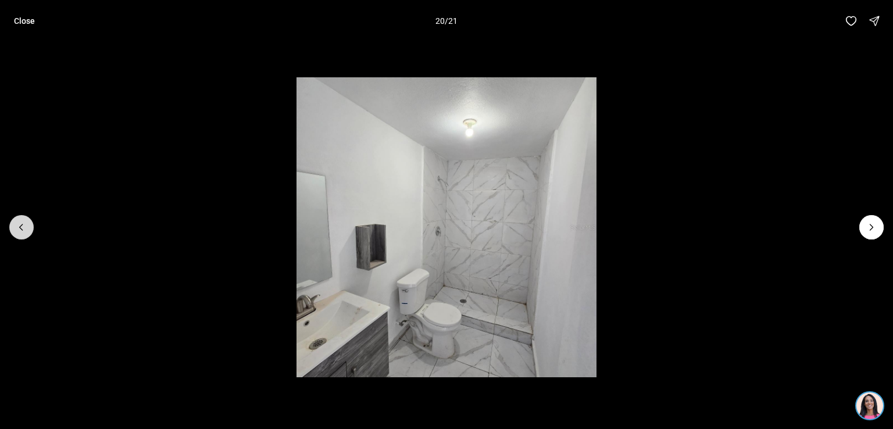
click at [21, 224] on icon "Previous slide" at bounding box center [22, 228] width 12 height 12
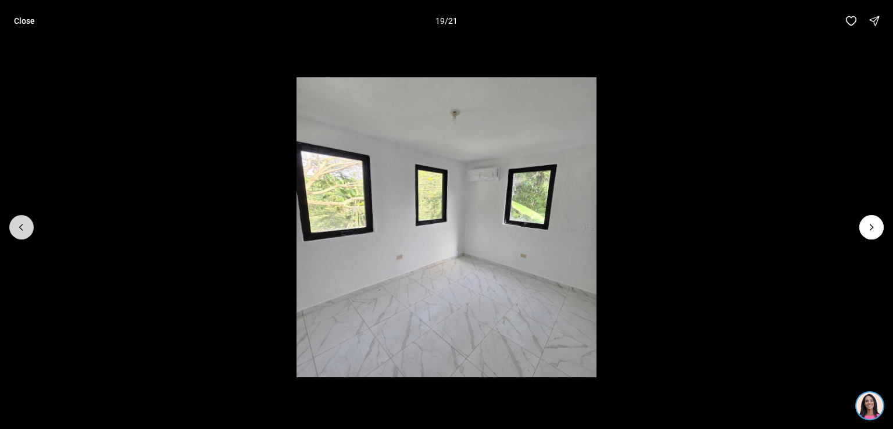
click at [21, 224] on icon "Previous slide" at bounding box center [22, 228] width 12 height 12
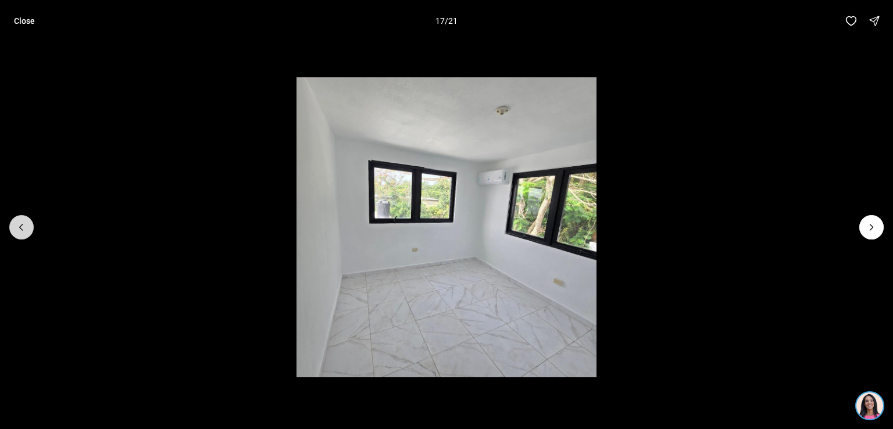
click at [21, 224] on icon "Previous slide" at bounding box center [22, 228] width 12 height 12
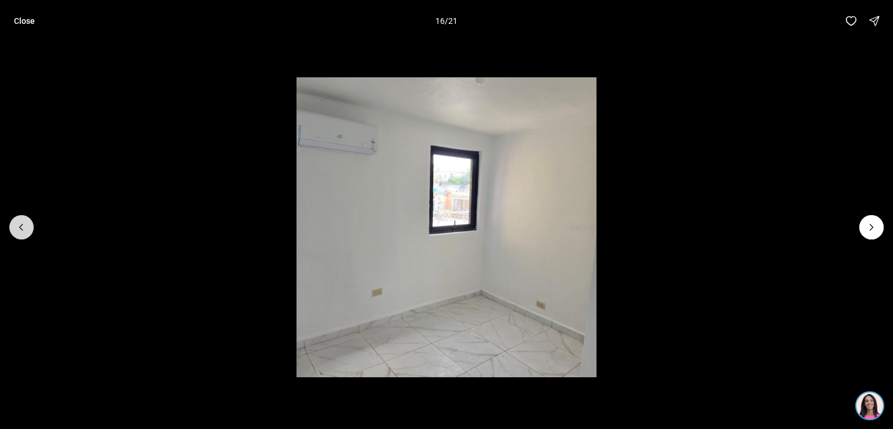
click at [21, 224] on icon "Previous slide" at bounding box center [22, 228] width 12 height 12
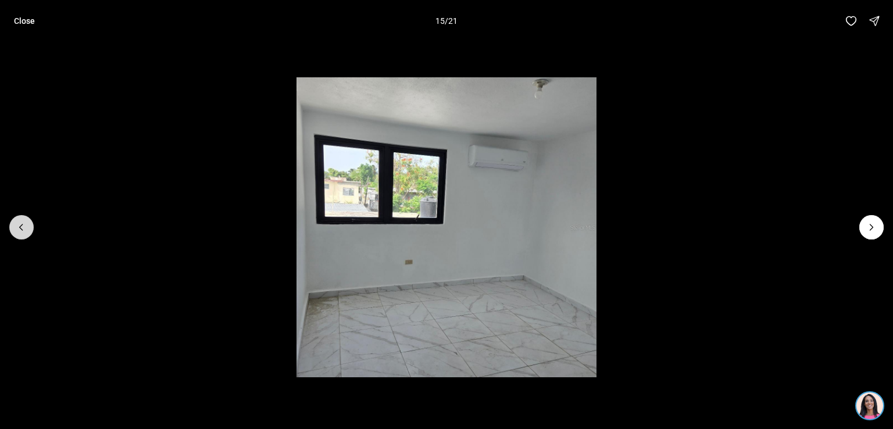
click at [21, 224] on icon "Previous slide" at bounding box center [22, 228] width 12 height 12
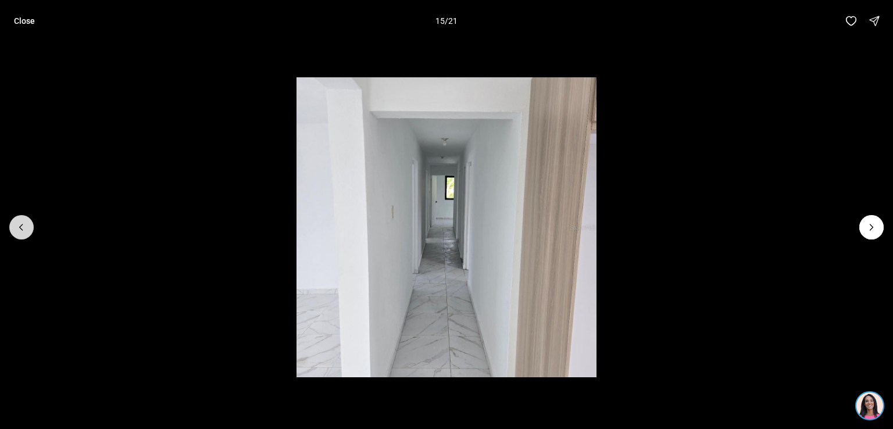
click at [21, 224] on icon "Previous slide" at bounding box center [22, 228] width 12 height 12
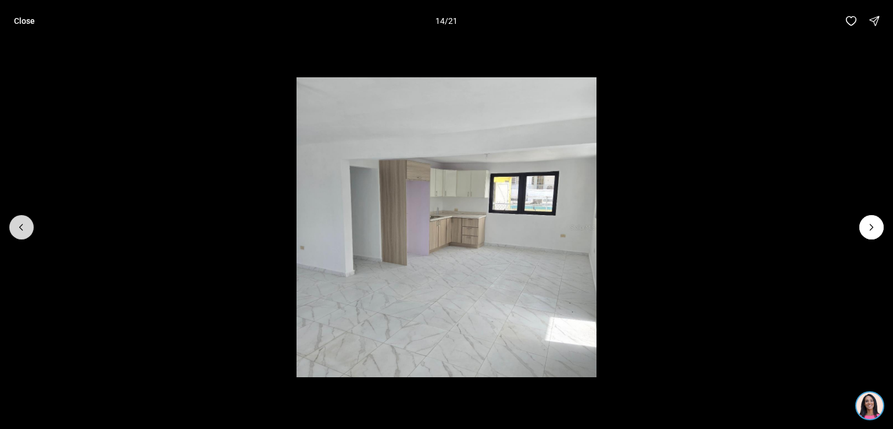
click at [21, 224] on icon "Previous slide" at bounding box center [22, 228] width 12 height 12
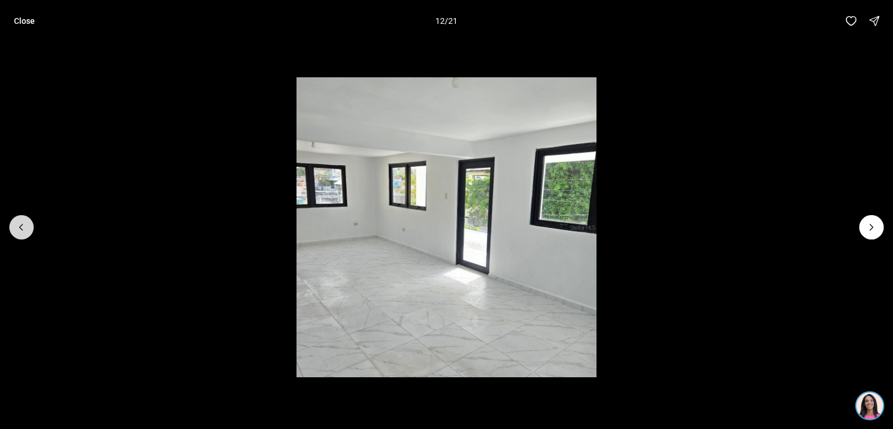
click at [21, 224] on icon "Previous slide" at bounding box center [22, 228] width 12 height 12
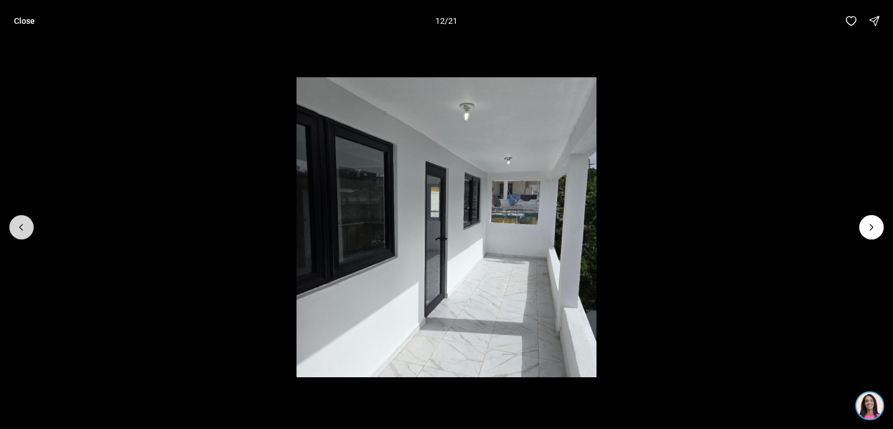
click at [21, 224] on icon "Previous slide" at bounding box center [22, 228] width 12 height 12
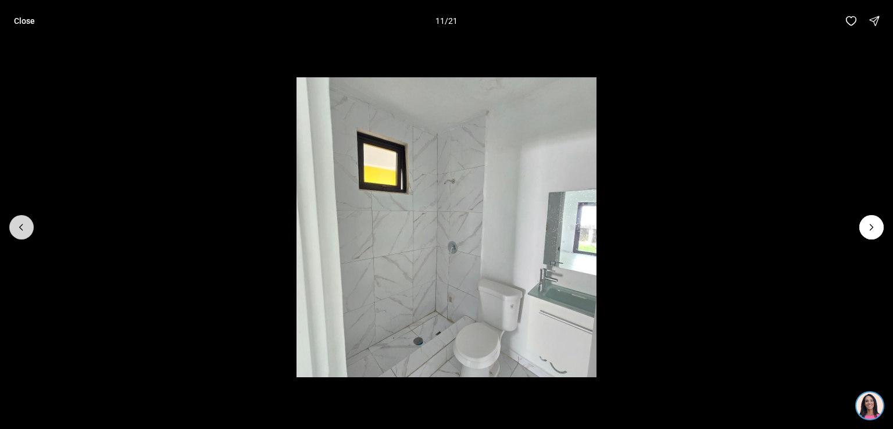
click at [21, 224] on icon "Previous slide" at bounding box center [22, 228] width 12 height 12
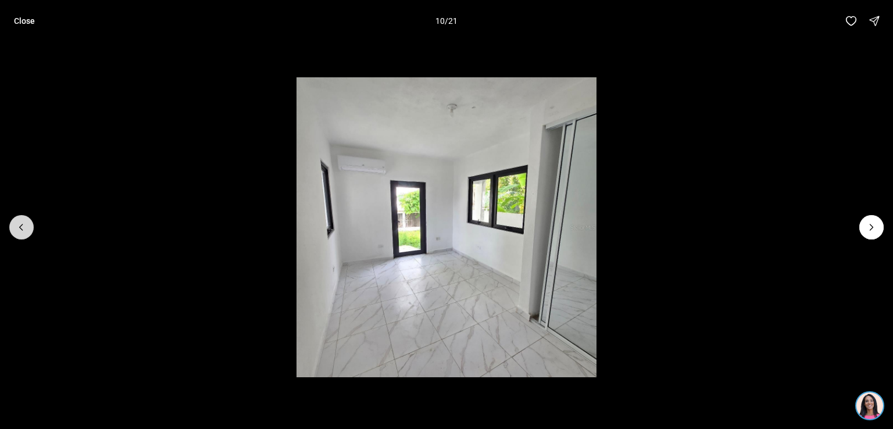
click at [21, 224] on icon "Previous slide" at bounding box center [22, 228] width 12 height 12
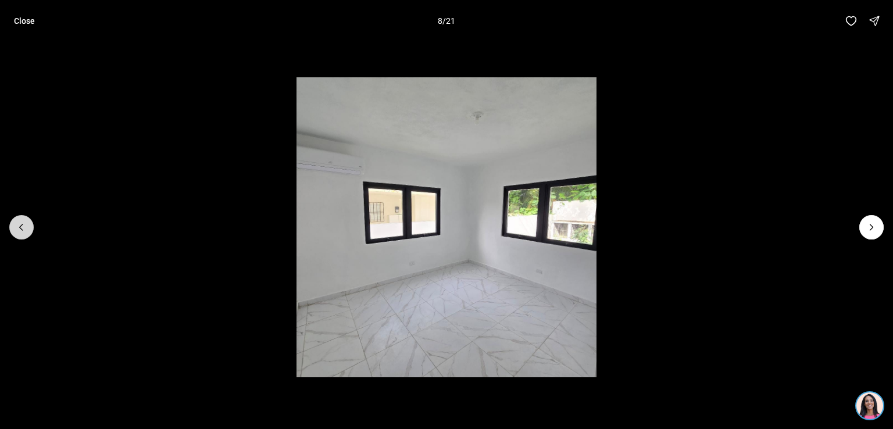
click at [21, 224] on icon "Previous slide" at bounding box center [22, 228] width 12 height 12
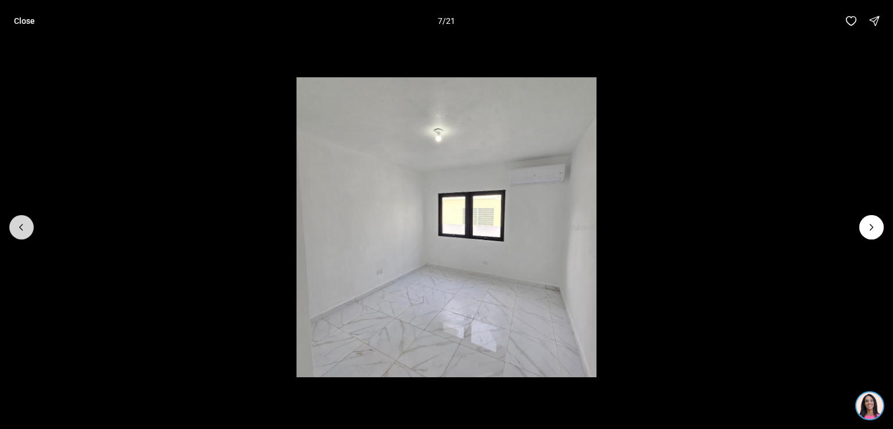
click at [21, 224] on icon "Previous slide" at bounding box center [22, 228] width 12 height 12
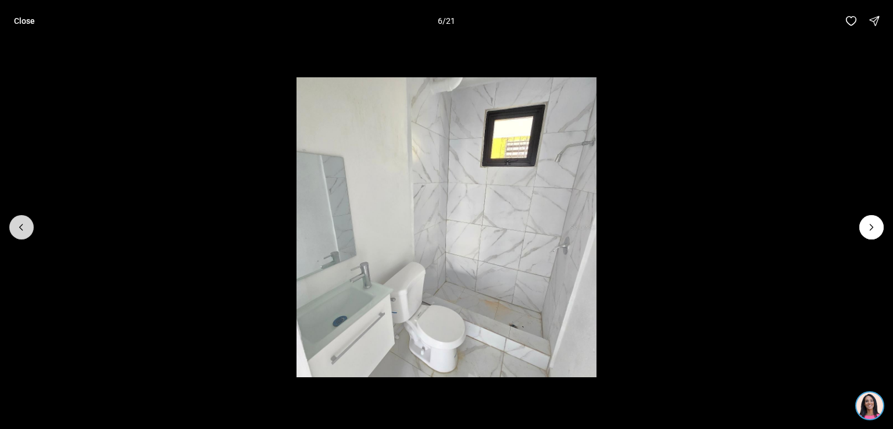
click at [21, 224] on icon "Previous slide" at bounding box center [22, 228] width 12 height 12
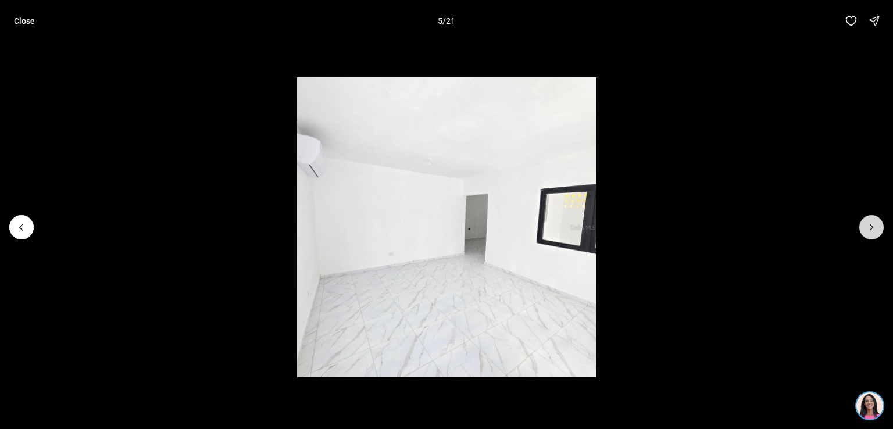
click at [872, 226] on icon "Next slide" at bounding box center [871, 227] width 3 height 6
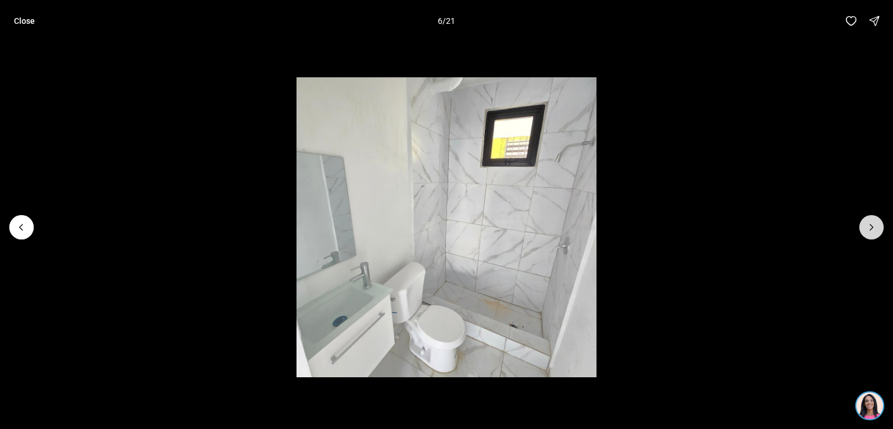
click at [872, 226] on icon "Next slide" at bounding box center [871, 227] width 3 height 6
